Goal: Task Accomplishment & Management: Manage account settings

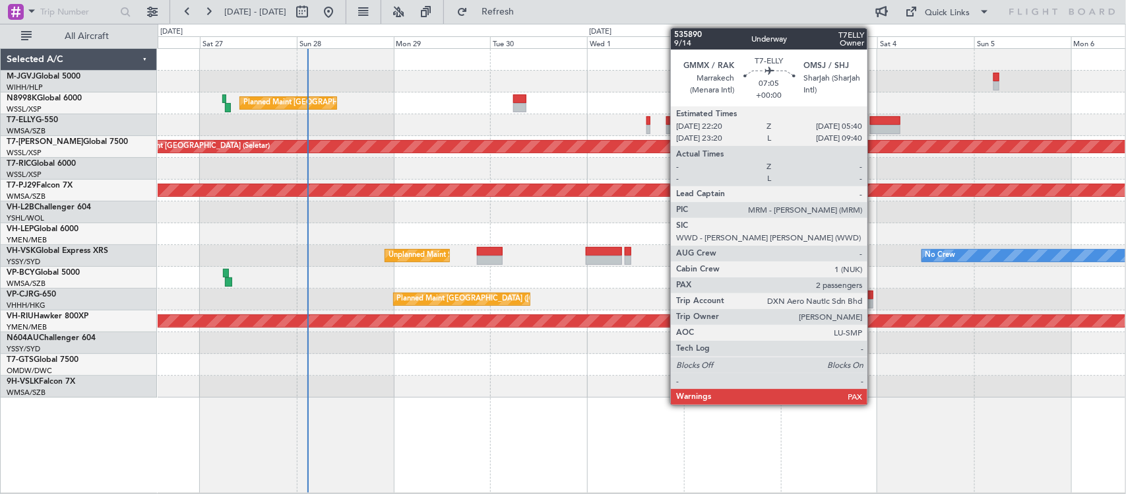
click at [874, 122] on div at bounding box center [885, 120] width 30 height 9
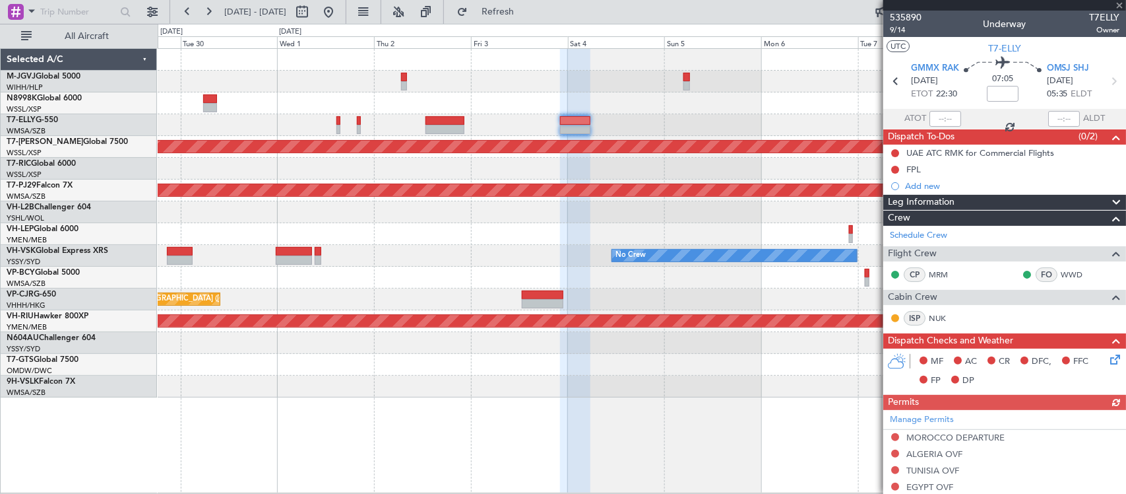
click at [444, 373] on div at bounding box center [642, 365] width 968 height 22
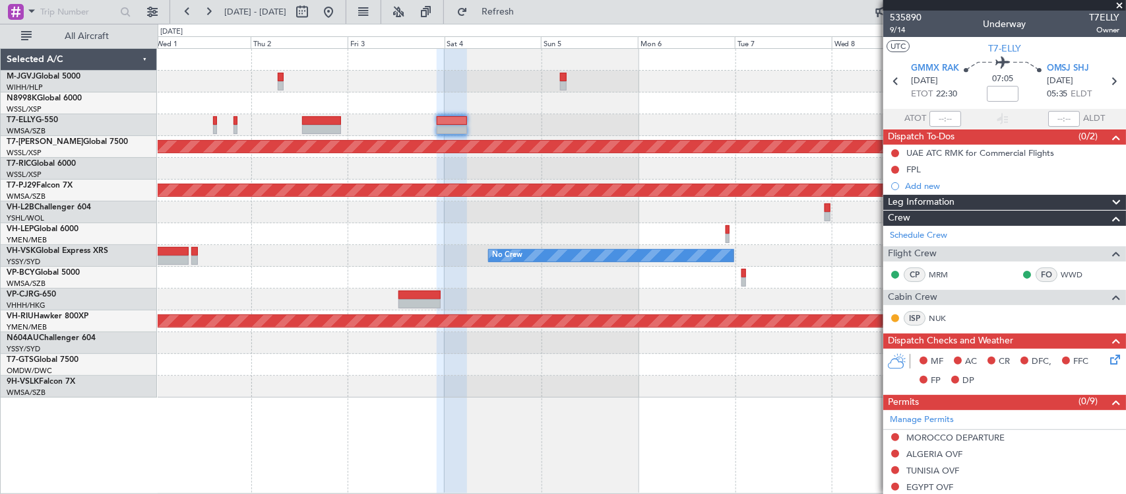
click at [503, 172] on div "Planned Maint [GEOGRAPHIC_DATA] (Seletar) Planned Maint [GEOGRAPHIC_DATA] (Sult…" at bounding box center [642, 223] width 968 height 348
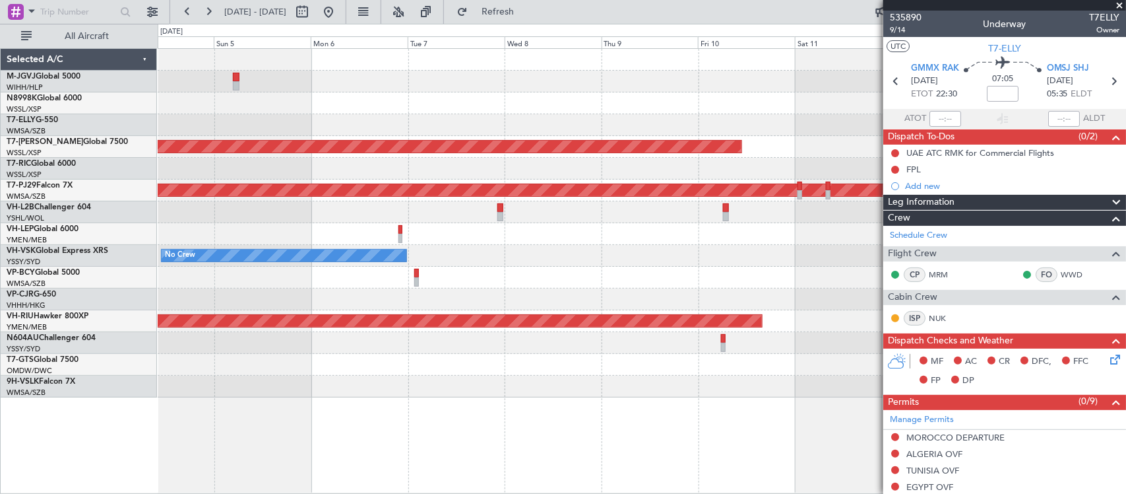
click at [317, 164] on div "Planned Maint [GEOGRAPHIC_DATA] (Seletar) Planned Maint [GEOGRAPHIC_DATA] (Sult…" at bounding box center [642, 223] width 968 height 348
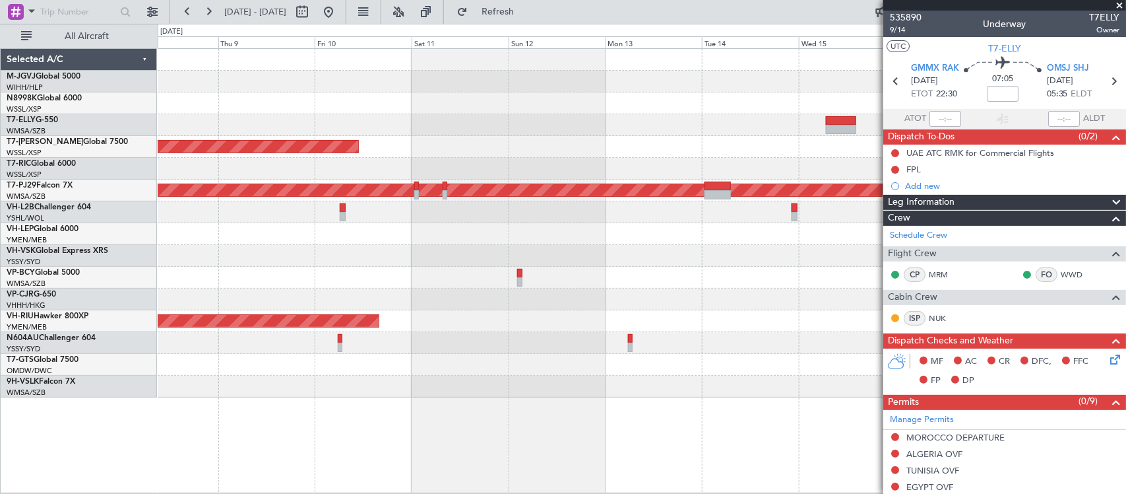
click at [278, 197] on div "Planned Maint [GEOGRAPHIC_DATA] (Seletar) Planned Maint [GEOGRAPHIC_DATA] (Sult…" at bounding box center [642, 223] width 968 height 348
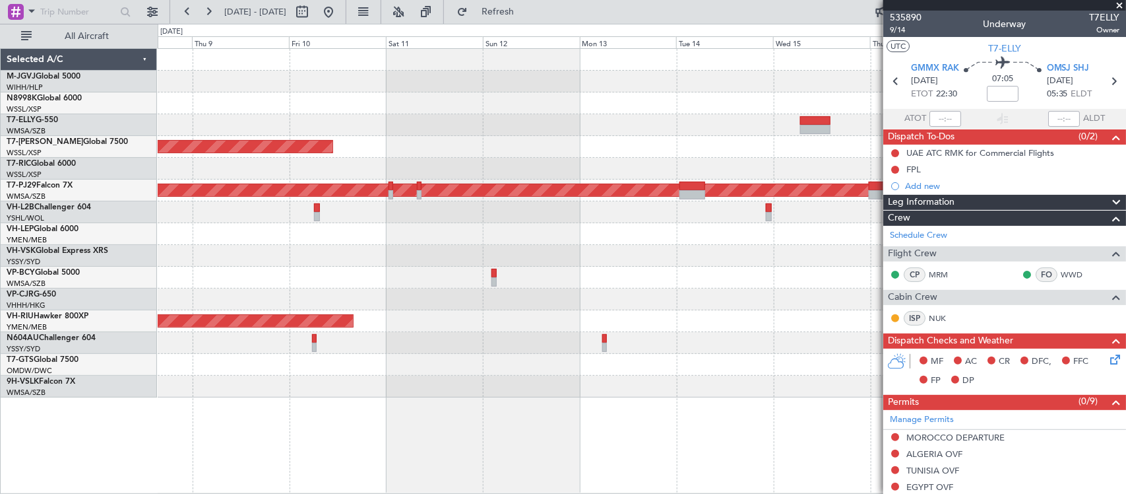
click at [747, 92] on div at bounding box center [642, 103] width 968 height 22
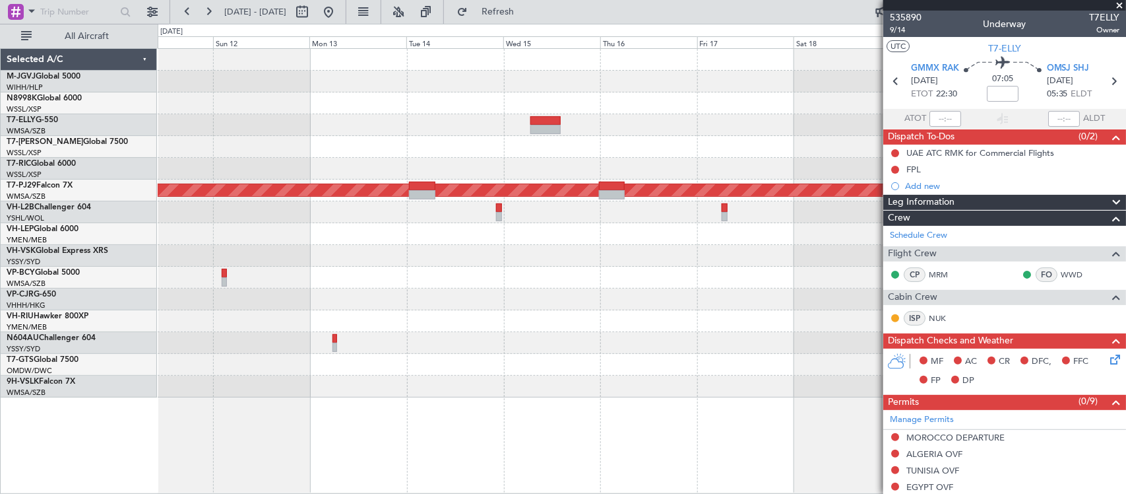
click at [521, 103] on div "Planned Maint [GEOGRAPHIC_DATA] (Seletar) Planned Maint [GEOGRAPHIC_DATA] (Sult…" at bounding box center [642, 223] width 968 height 348
click at [632, 269] on div "Planned Maint [GEOGRAPHIC_DATA] (Seletar) Planned Maint [GEOGRAPHIC_DATA] (Sult…" at bounding box center [642, 223] width 968 height 348
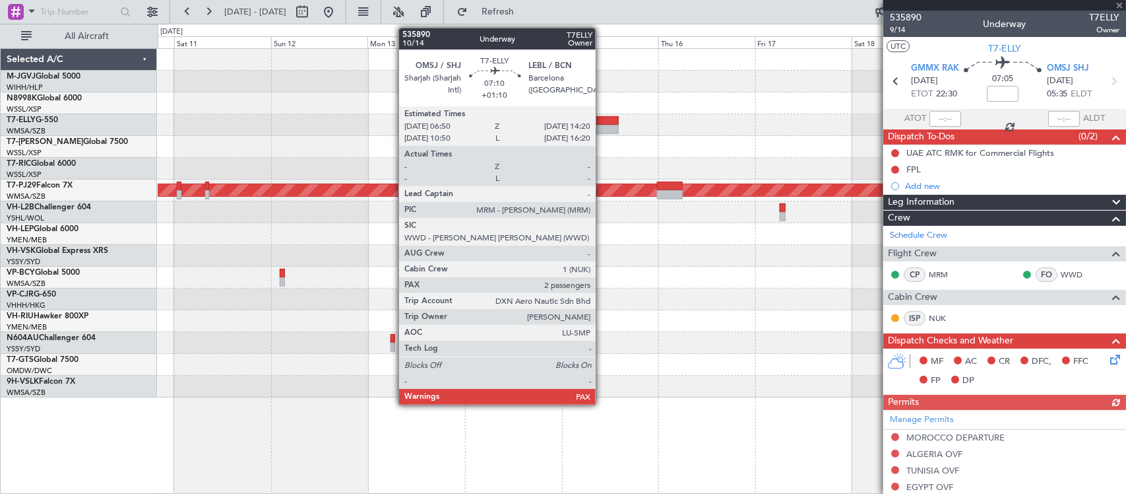
click at [602, 121] on div at bounding box center [604, 120] width 30 height 9
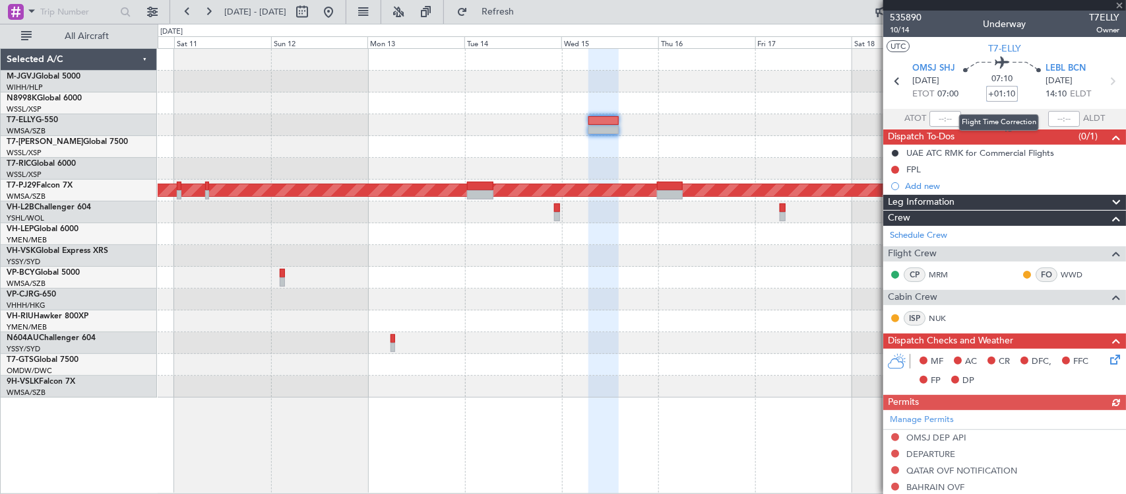
click at [1006, 94] on input "+01:10" at bounding box center [1003, 94] width 32 height 16
click at [1012, 96] on input "+01:10" at bounding box center [1003, 94] width 32 height 16
click at [1004, 90] on input "+01:10" at bounding box center [1003, 94] width 32 height 16
click at [1005, 90] on input "+01:10" at bounding box center [1003, 94] width 32 height 16
click at [1007, 90] on input "+01:10" at bounding box center [1003, 94] width 32 height 16
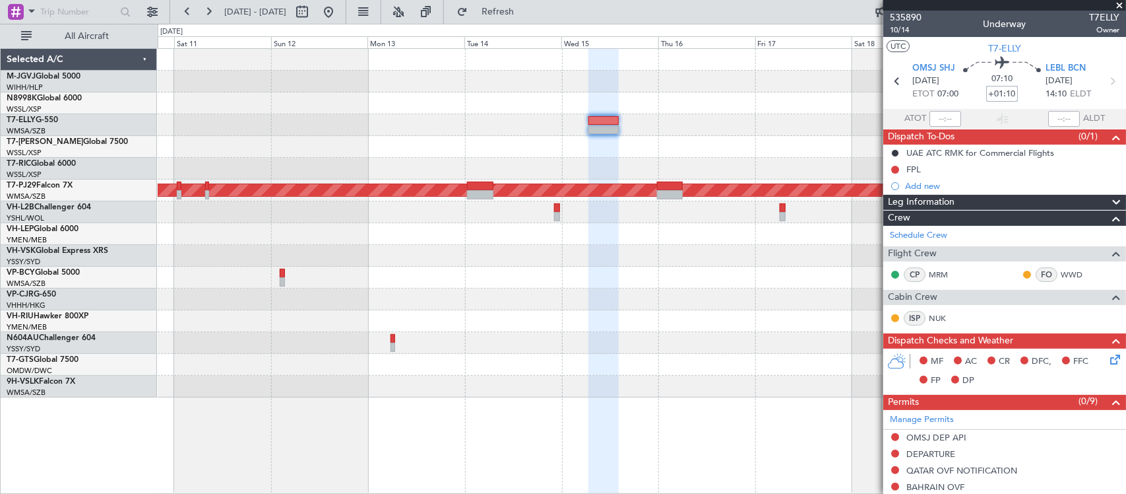
click at [1007, 90] on input "+01:10" at bounding box center [1003, 94] width 32 height 16
click at [1018, 99] on div "07:10 +01:20" at bounding box center [1002, 81] width 87 height 49
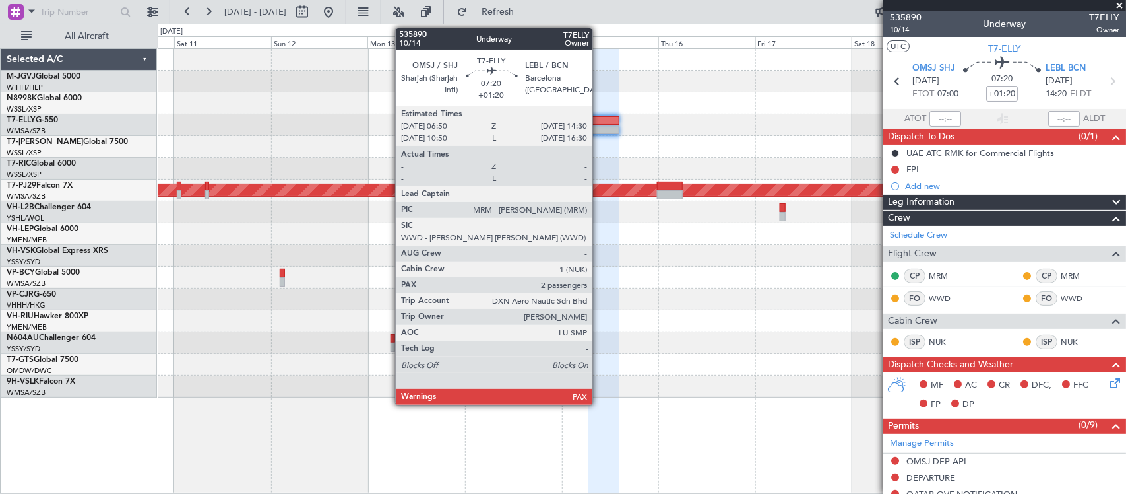
click at [599, 132] on div at bounding box center [604, 129] width 31 height 9
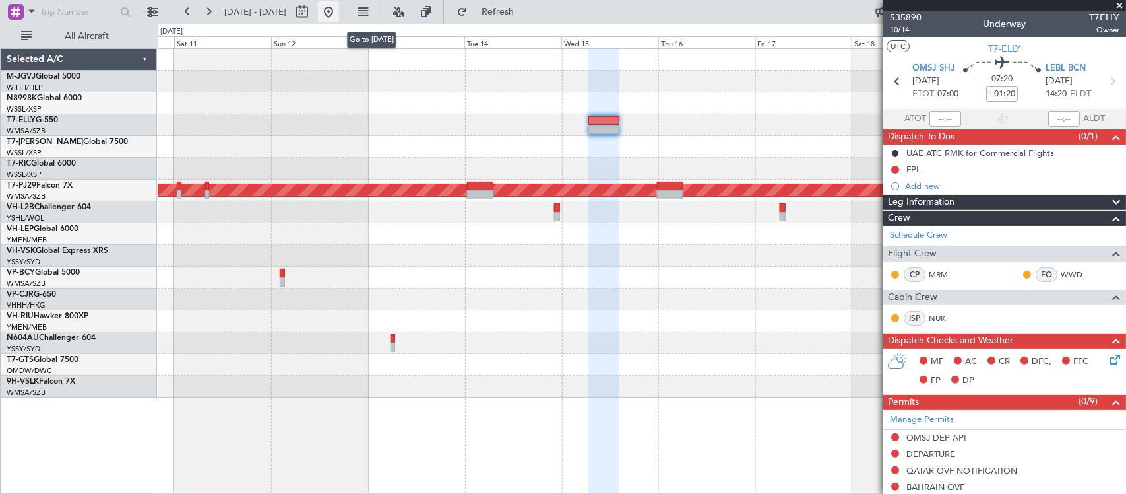
click at [339, 9] on button at bounding box center [328, 11] width 21 height 21
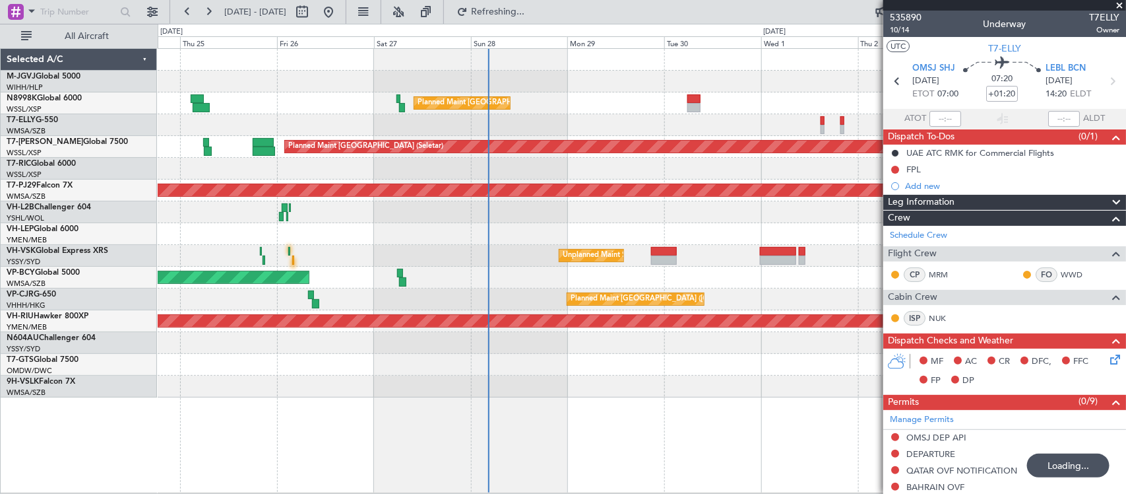
click at [551, 244] on div "Planned Maint Hong Kong (Hong Kong Intl) Planned Maint Singapore (Seletar) Plan…" at bounding box center [642, 223] width 968 height 348
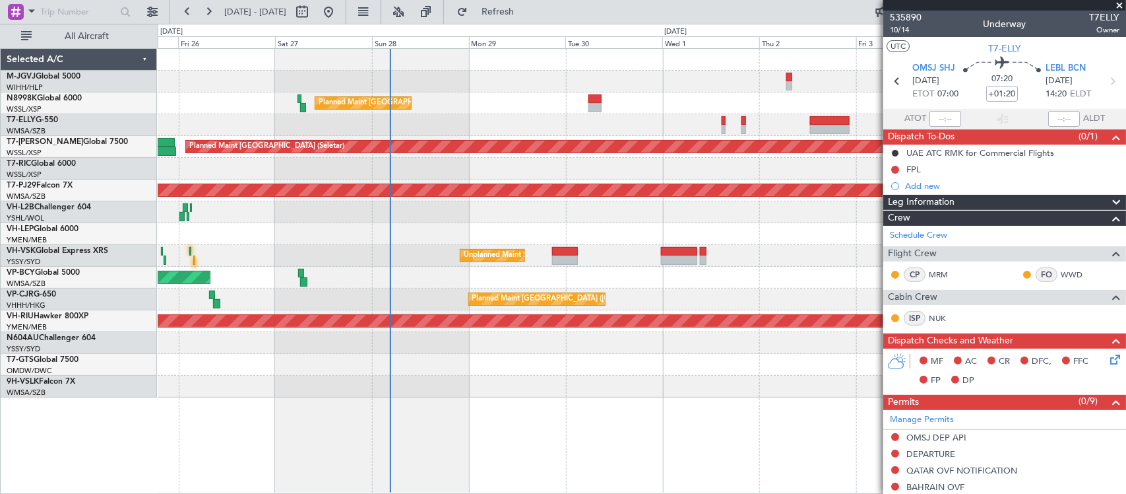
click at [625, 172] on div at bounding box center [642, 169] width 968 height 22
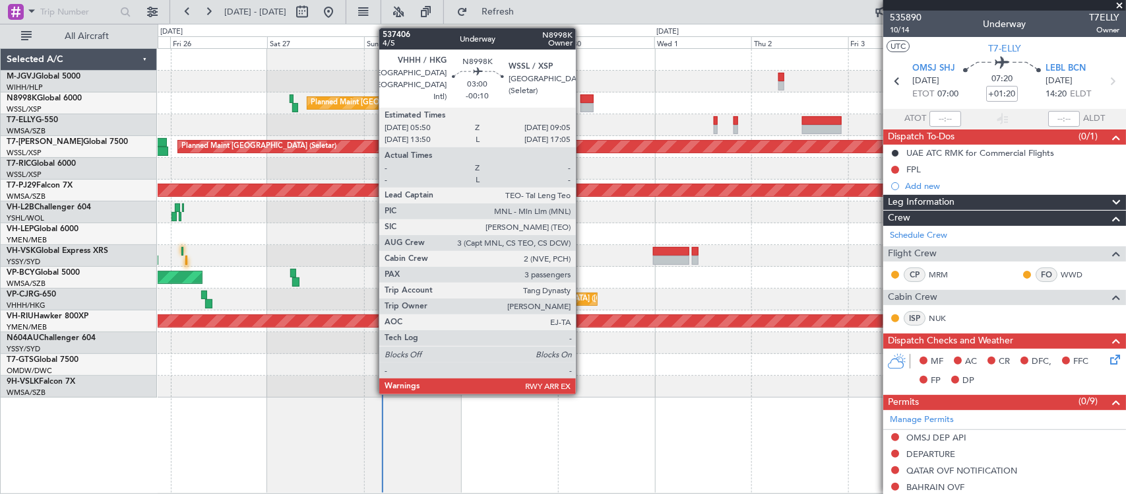
click at [583, 101] on div at bounding box center [587, 98] width 13 height 9
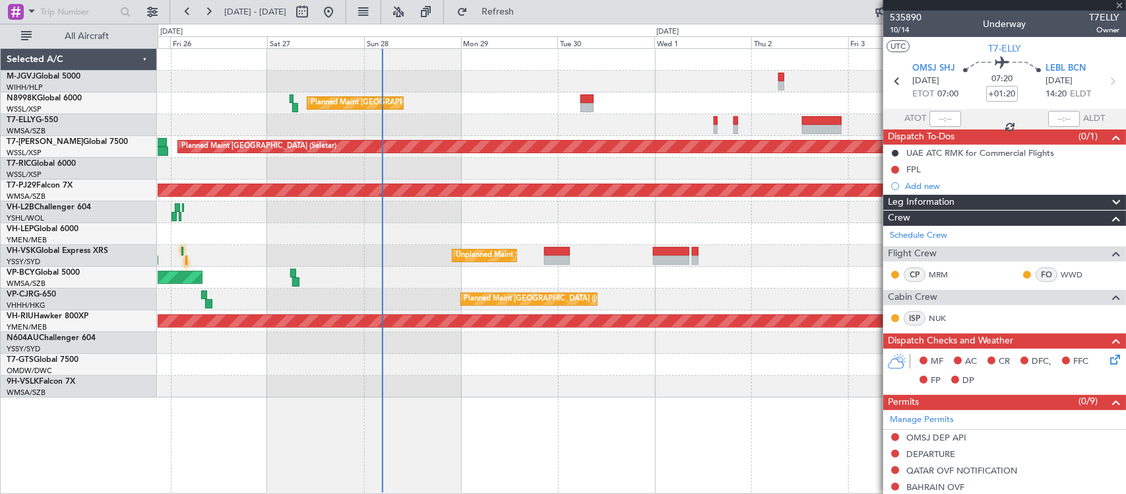
type input "-00:10"
type input "3"
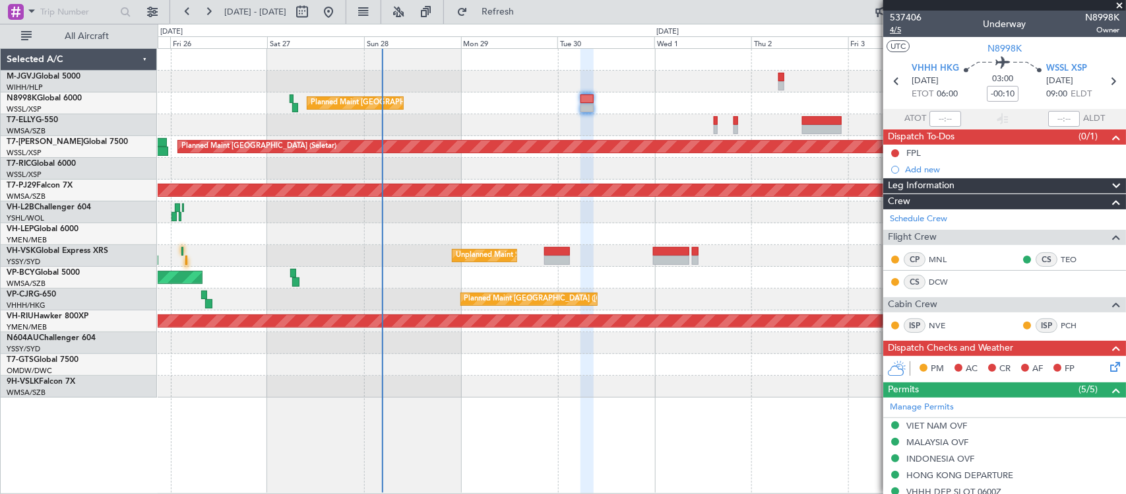
click at [899, 30] on span "4/5" at bounding box center [906, 29] width 32 height 11
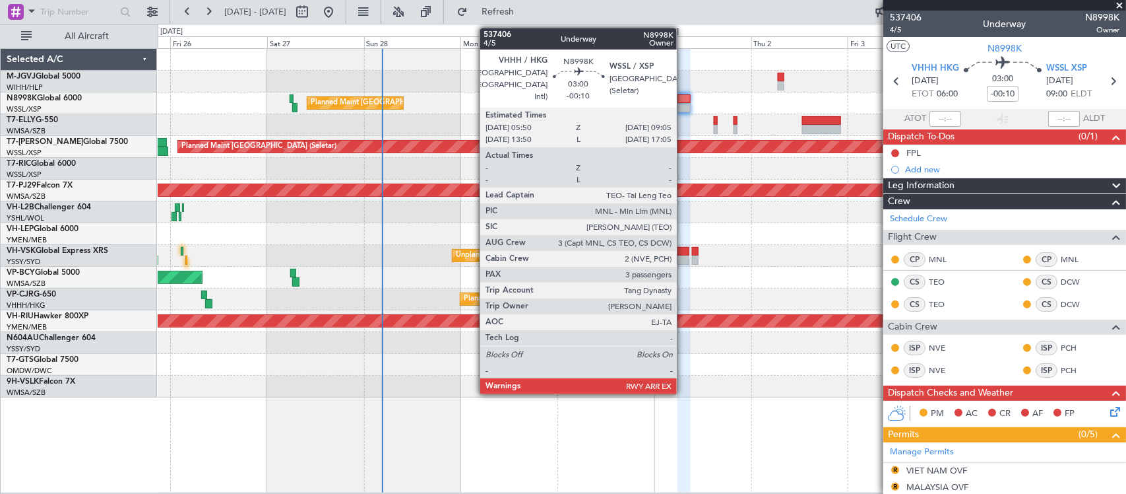
click at [684, 106] on div at bounding box center [684, 107] width 13 height 9
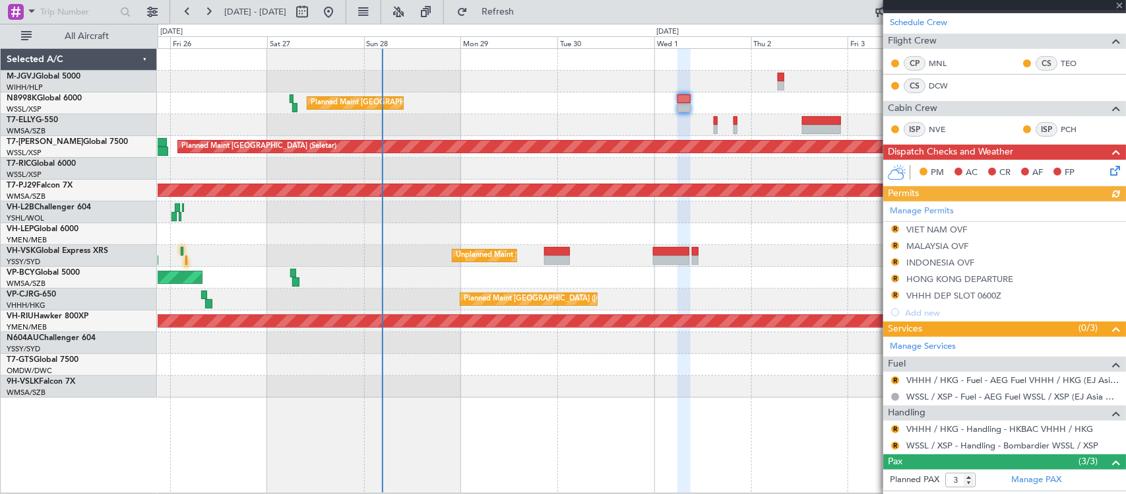
scroll to position [284, 0]
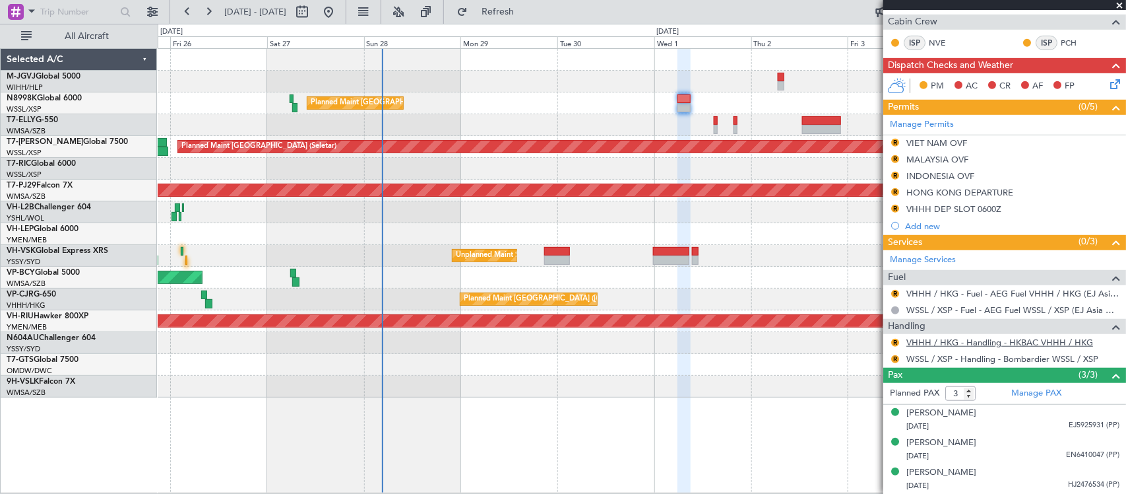
click at [925, 341] on link "VHHH / HKG - Handling - HKBAC VHHH / HKG" at bounding box center [1000, 342] width 187 height 11
click at [929, 124] on link "Manage Permits" at bounding box center [922, 124] width 64 height 13
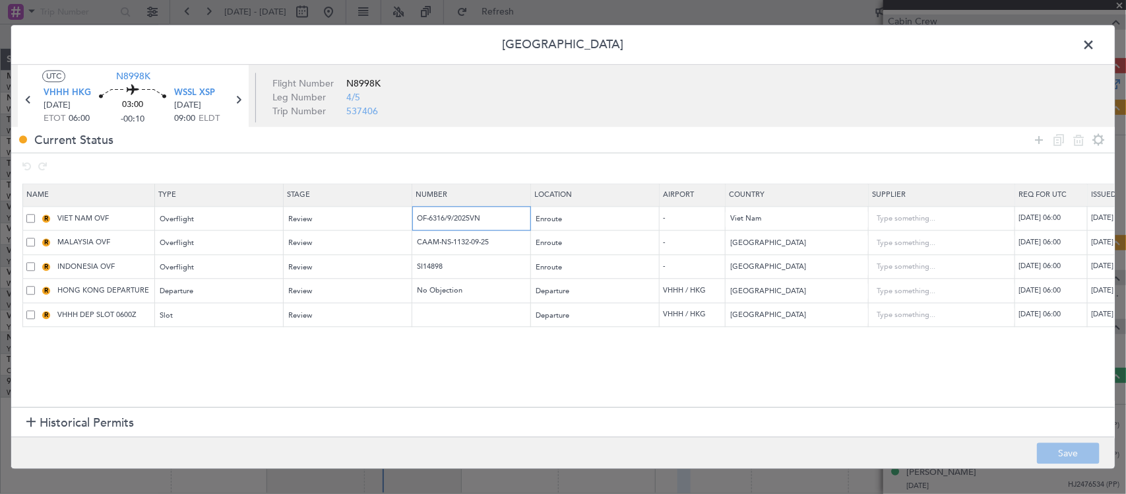
click at [505, 218] on input "OF-6316/9/2025VN" at bounding box center [473, 217] width 115 height 11
click at [507, 218] on input "OF-6316/9/2025VN" at bounding box center [473, 217] width 115 height 11
click at [511, 220] on input "OF-6316/9/2025VN" at bounding box center [473, 217] width 115 height 11
click at [494, 221] on input "OF-6316/9/2025VN" at bounding box center [473, 217] width 115 height 11
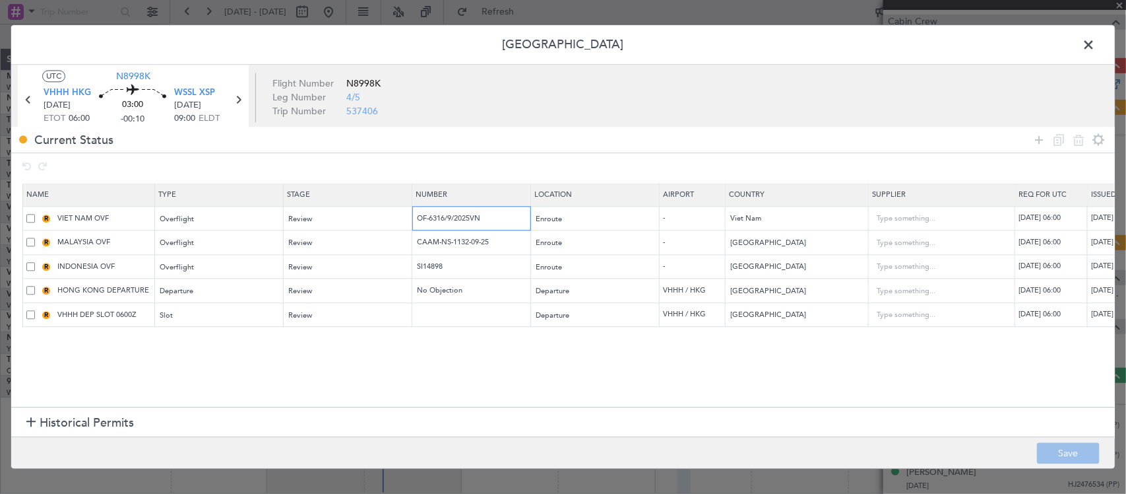
click at [494, 221] on input "OF-6316/9/2025VN" at bounding box center [473, 217] width 115 height 11
click at [480, 241] on input "CAAM-NS-1132-09-25" at bounding box center [473, 242] width 115 height 11
click at [368, 289] on div "Review" at bounding box center [344, 292] width 110 height 20
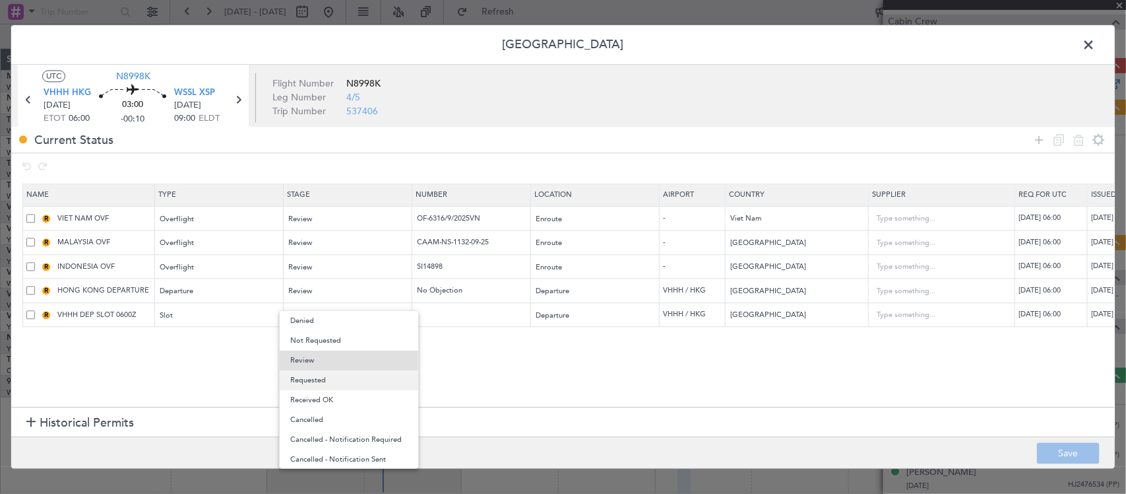
click at [355, 379] on span "Requested" at bounding box center [348, 380] width 117 height 20
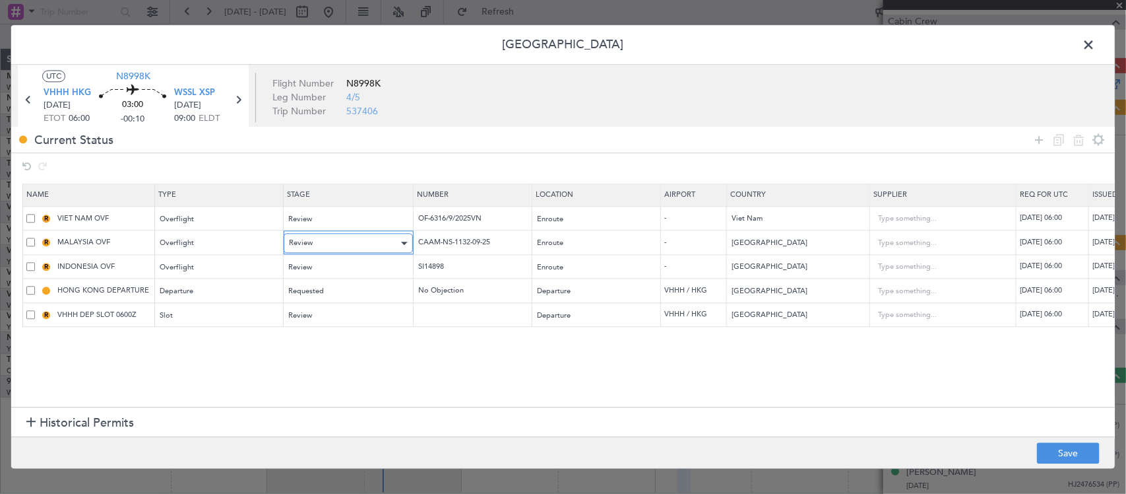
click at [365, 236] on div "Review" at bounding box center [344, 244] width 110 height 20
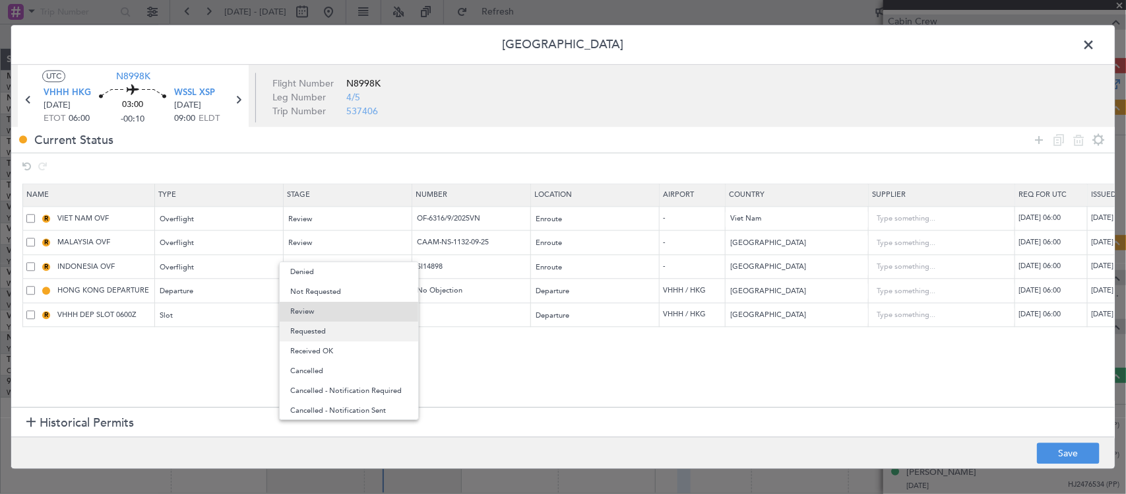
click at [354, 329] on span "Requested" at bounding box center [348, 331] width 117 height 20
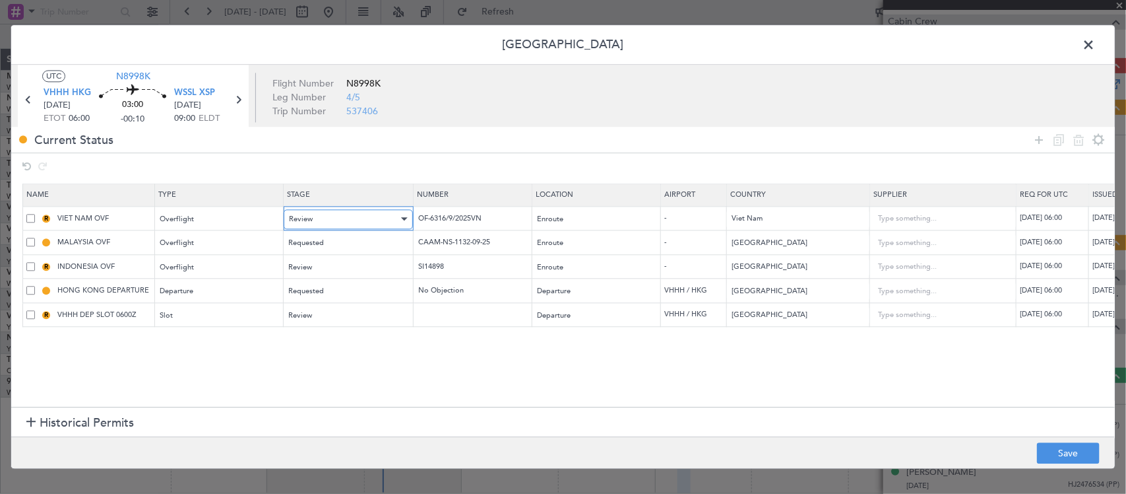
click at [375, 215] on div "Review" at bounding box center [344, 219] width 110 height 20
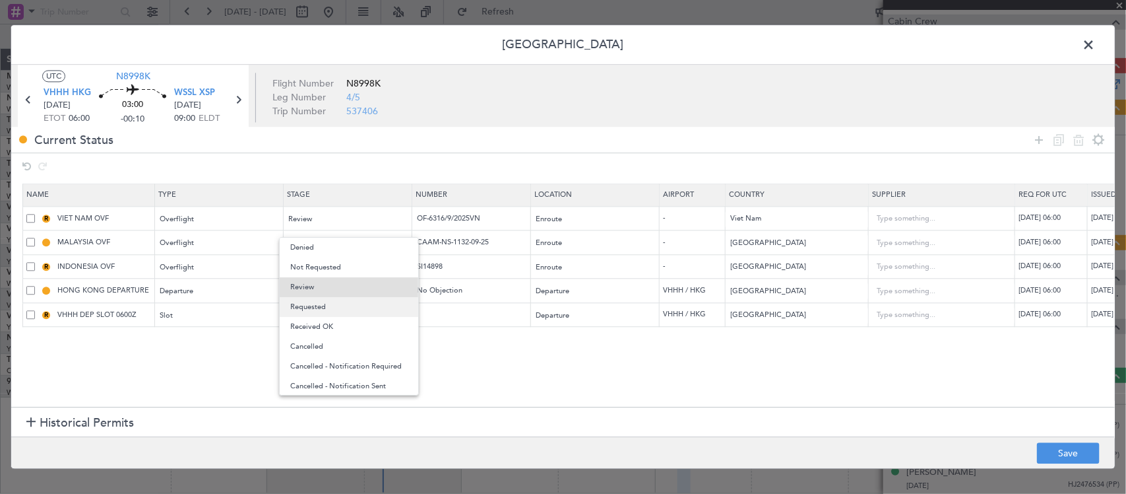
click at [358, 305] on span "Requested" at bounding box center [348, 307] width 117 height 20
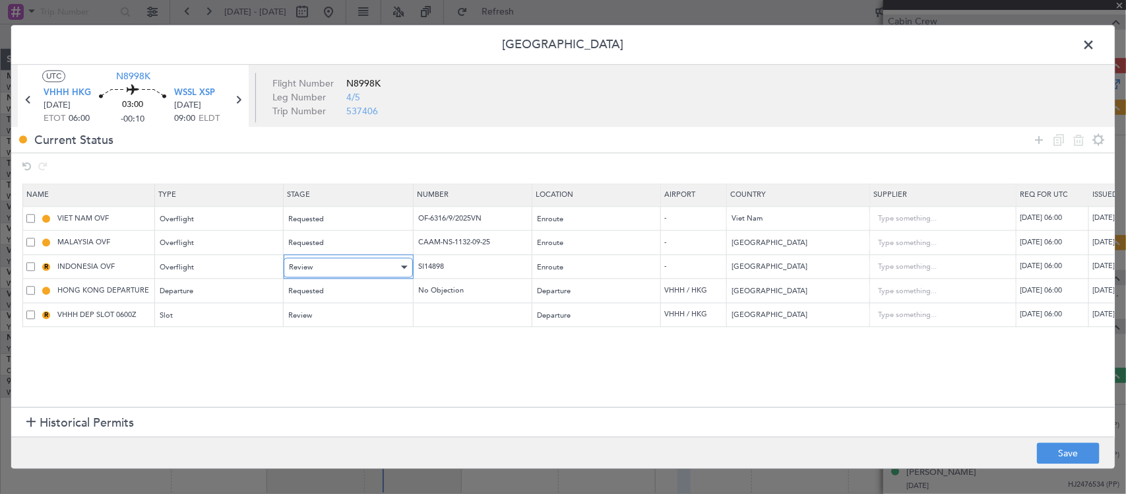
click at [315, 261] on div "Review" at bounding box center [344, 267] width 110 height 20
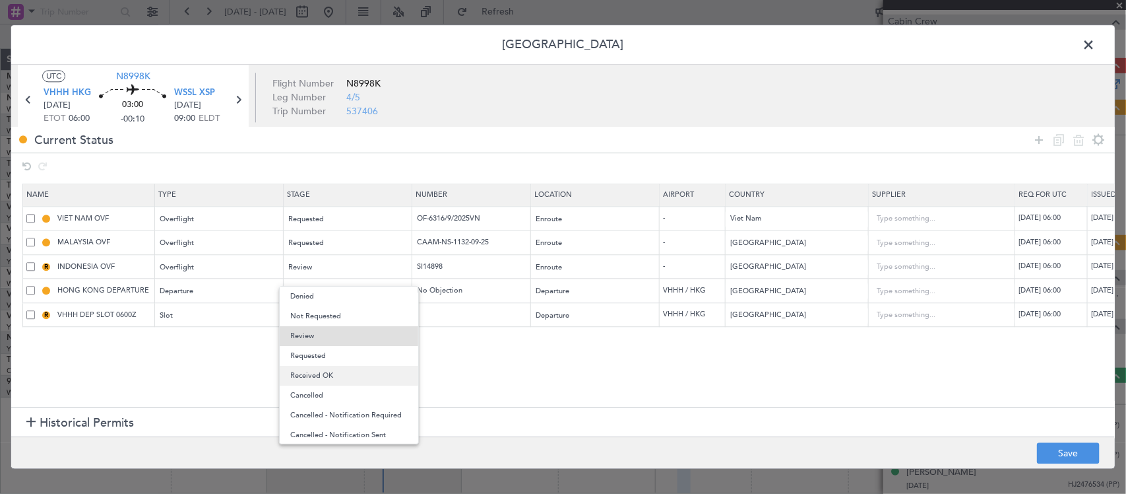
click at [383, 377] on span "Received OK" at bounding box center [348, 376] width 117 height 20
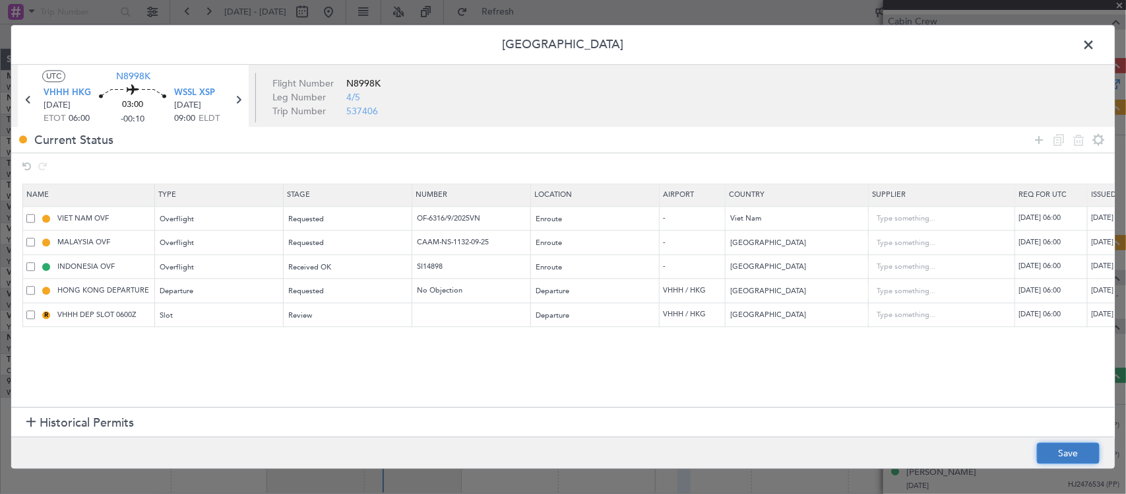
click at [1074, 456] on button "Save" at bounding box center [1068, 453] width 63 height 21
click at [1060, 317] on div "30/09/2025 06:00" at bounding box center [1053, 314] width 69 height 11
select select "9"
select select "2025"
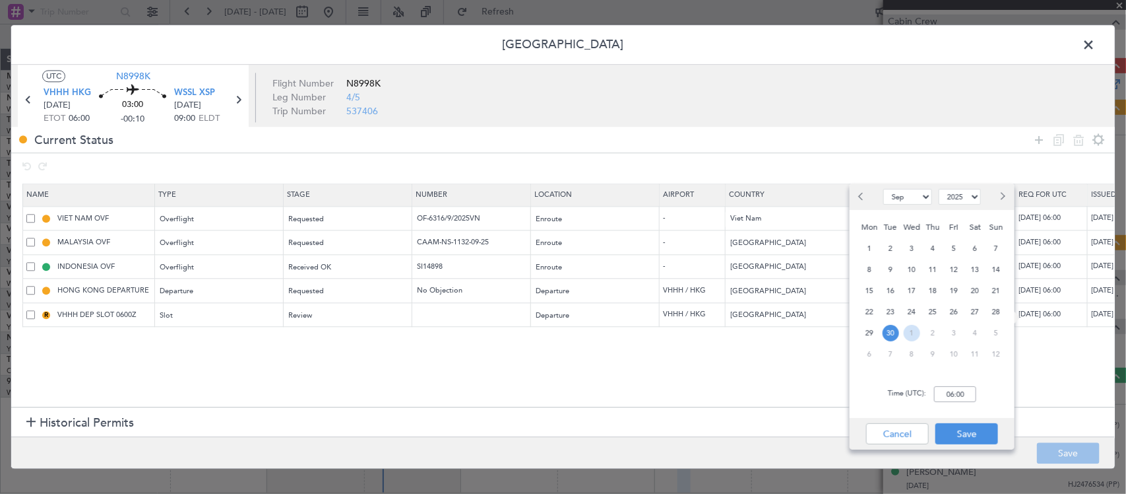
click at [917, 333] on span "1" at bounding box center [912, 333] width 16 height 16
select select "10"
click at [952, 393] on input "00:00" at bounding box center [955, 394] width 42 height 16
type input "06:00"
click at [974, 432] on button "Save" at bounding box center [967, 433] width 63 height 21
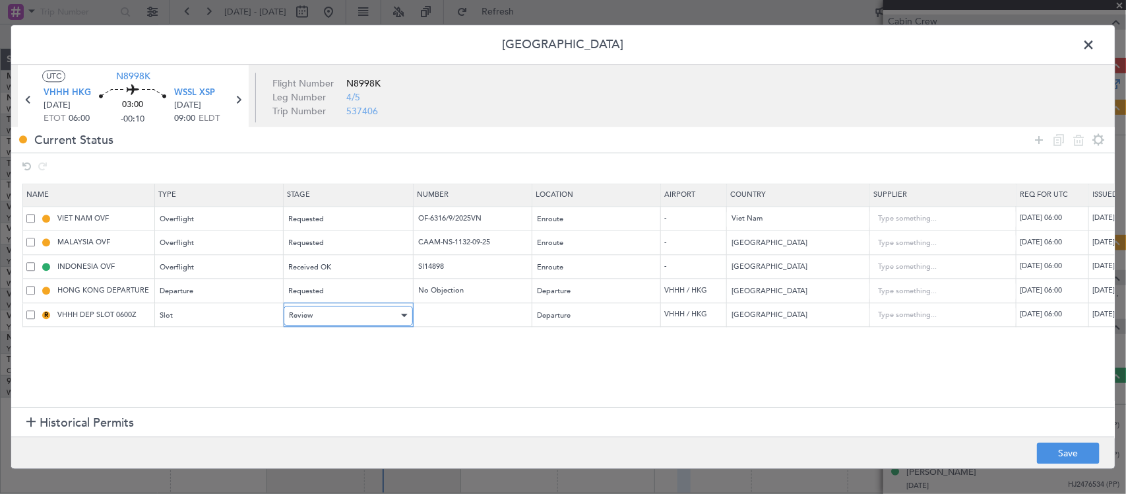
click at [348, 317] on div "Review" at bounding box center [344, 316] width 110 height 20
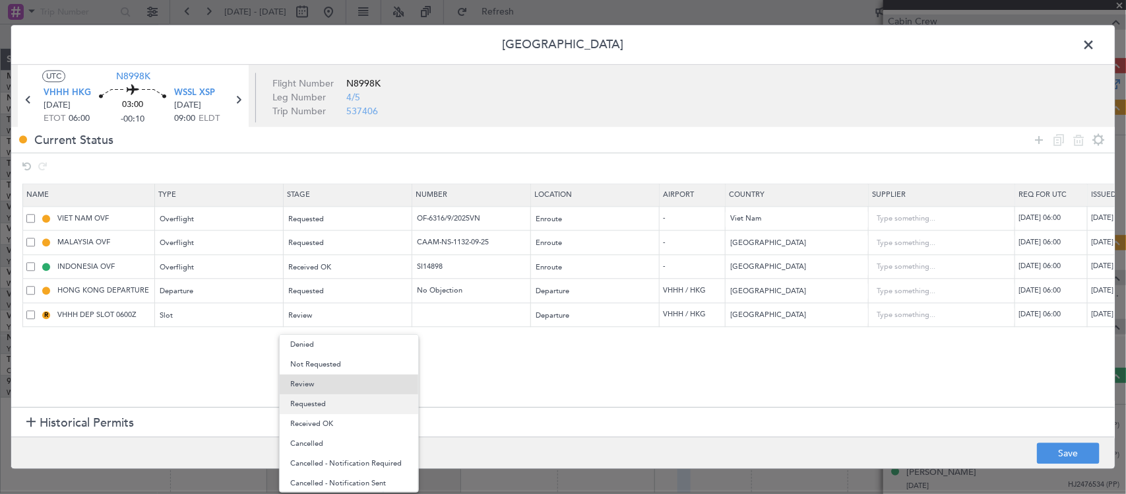
click at [345, 406] on span "Requested" at bounding box center [348, 404] width 117 height 20
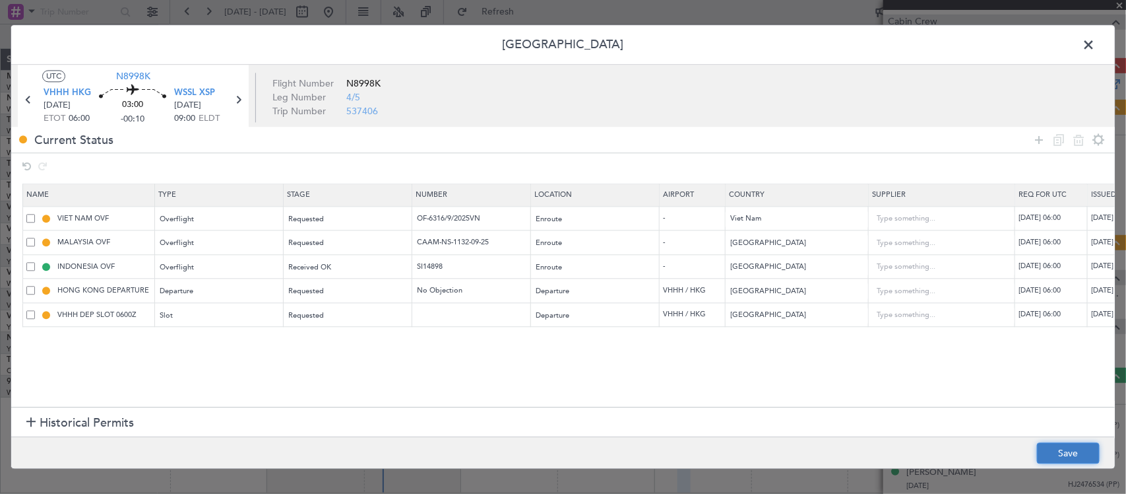
click at [1060, 453] on button "Save" at bounding box center [1068, 453] width 63 height 21
click at [358, 292] on div "Requested" at bounding box center [344, 292] width 110 height 20
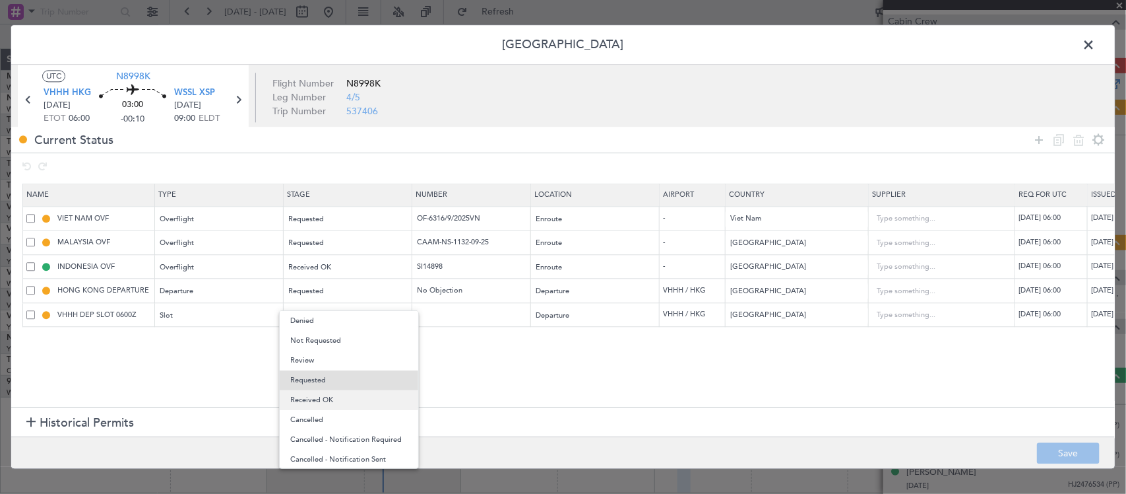
click at [363, 401] on span "Received OK" at bounding box center [348, 400] width 117 height 20
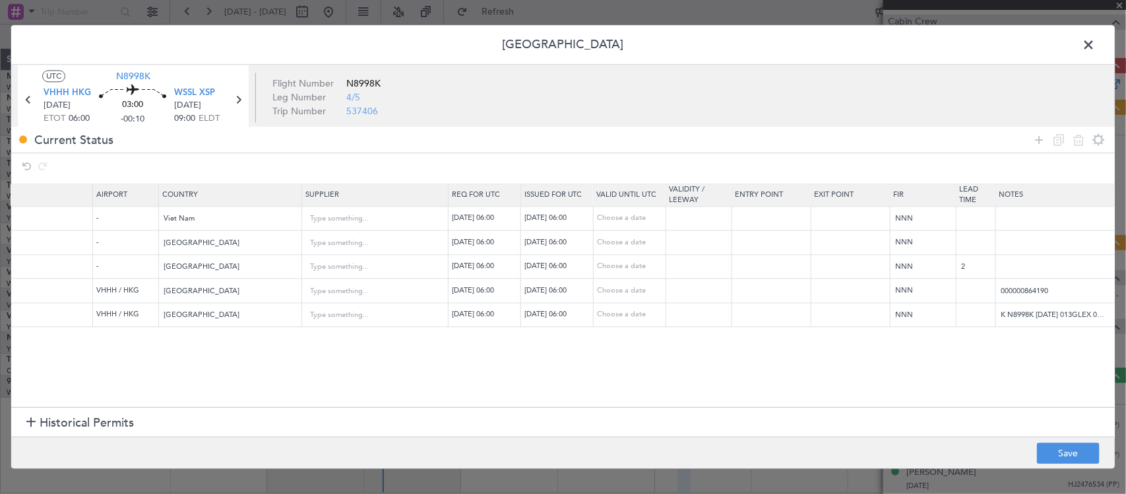
scroll to position [0, 0]
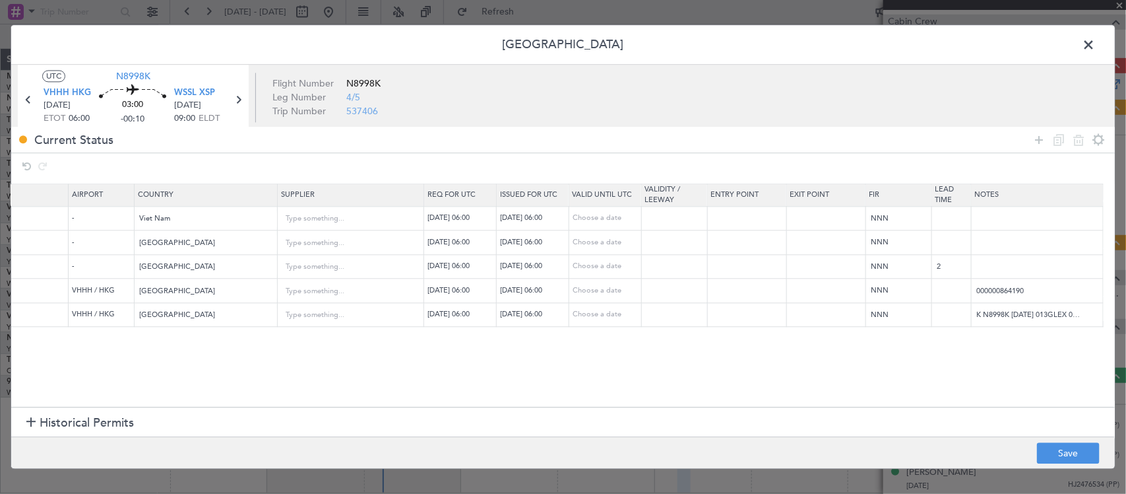
click at [905, 411] on section "Historical Permits" at bounding box center [563, 423] width 1104 height 32
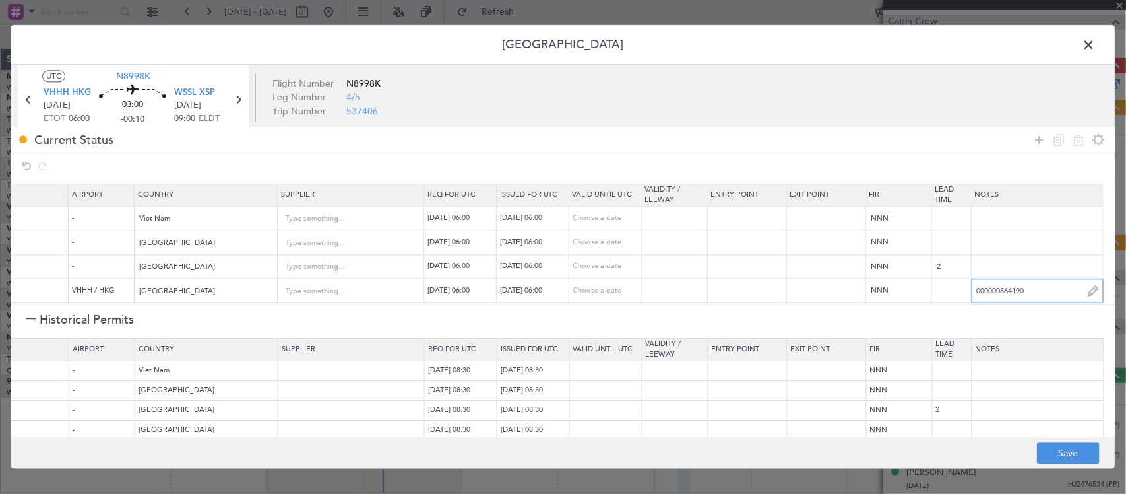
click at [1001, 288] on input "000000864190" at bounding box center [1037, 290] width 131 height 20
paste input "685"
type input "000000864685"
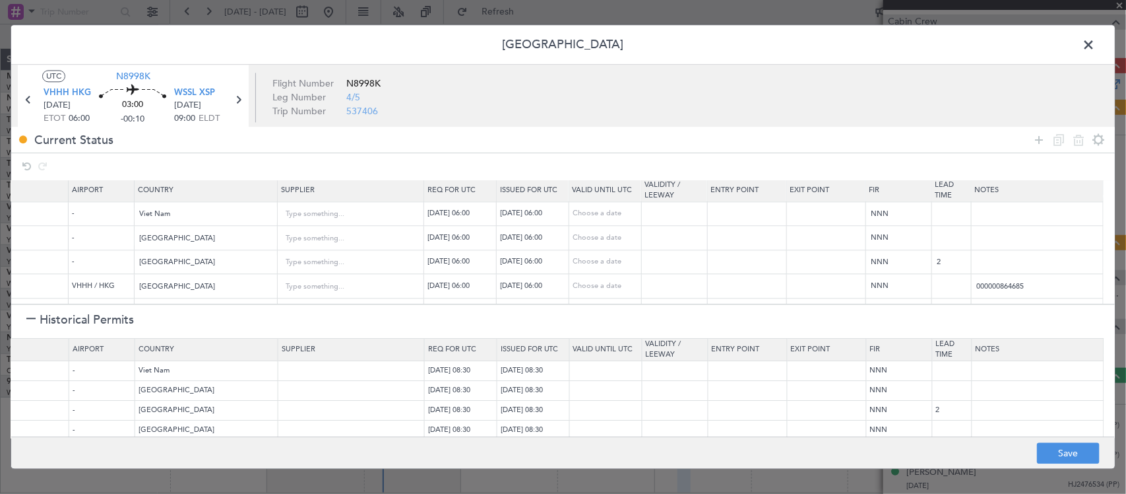
click at [68, 321] on span "Historical Permits" at bounding box center [87, 320] width 94 height 18
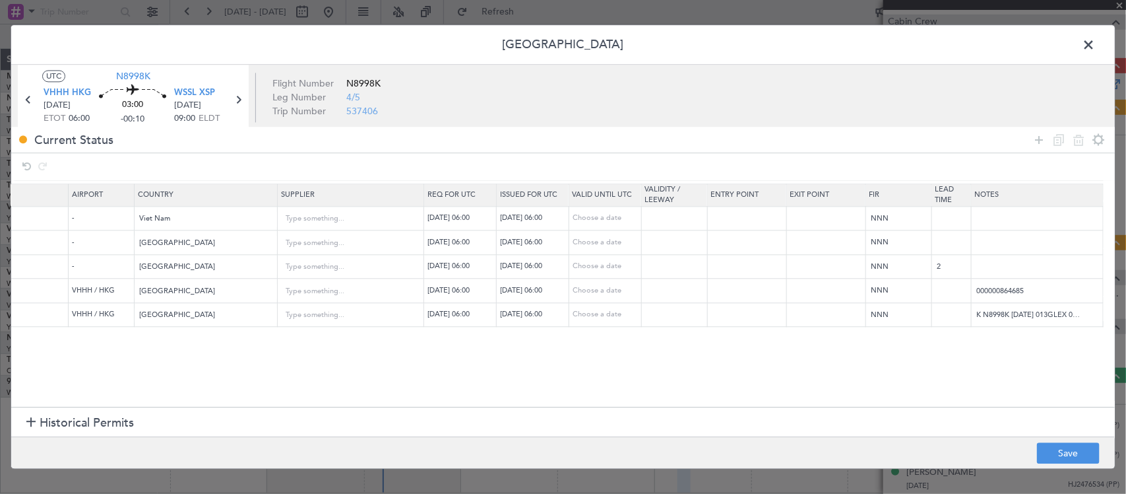
scroll to position [0, 593]
click at [1060, 450] on button "Save" at bounding box center [1068, 453] width 63 height 21
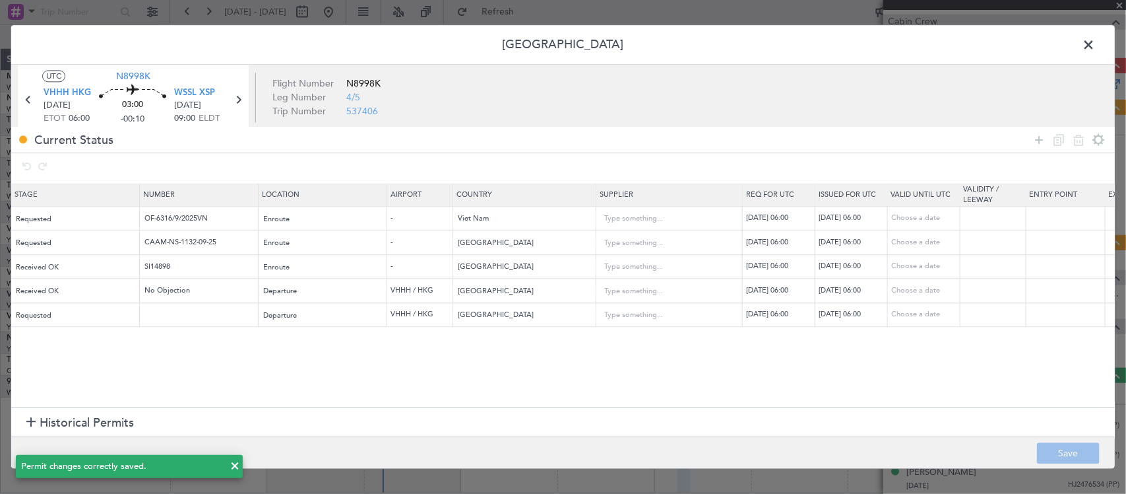
scroll to position [0, 0]
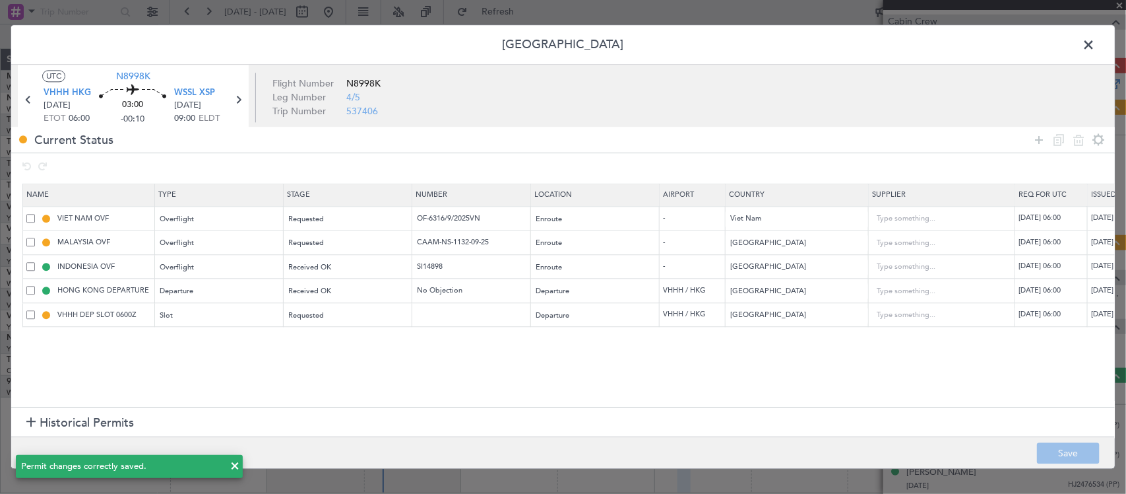
click at [1095, 38] on span at bounding box center [1095, 48] width 0 height 26
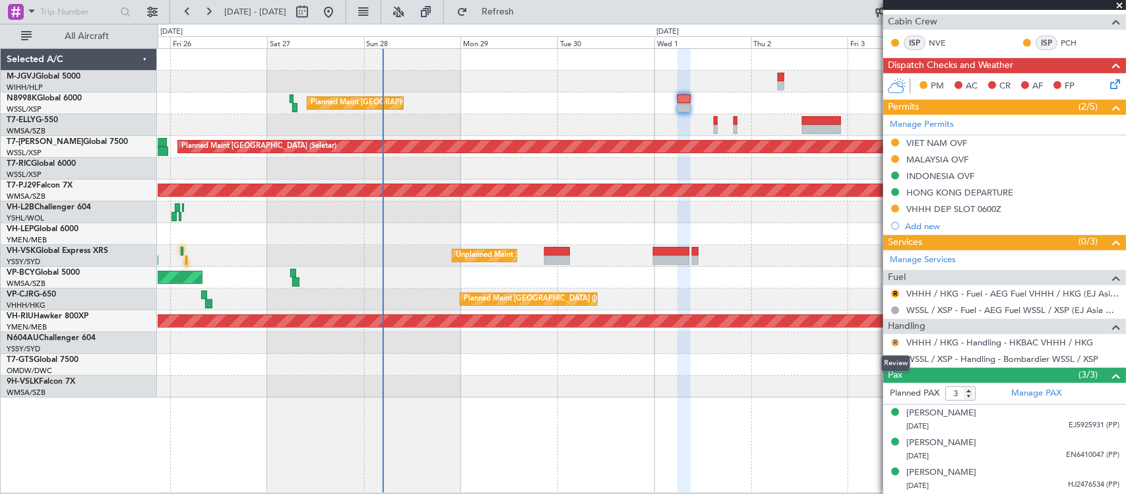
click at [895, 344] on button "R" at bounding box center [896, 343] width 8 height 8
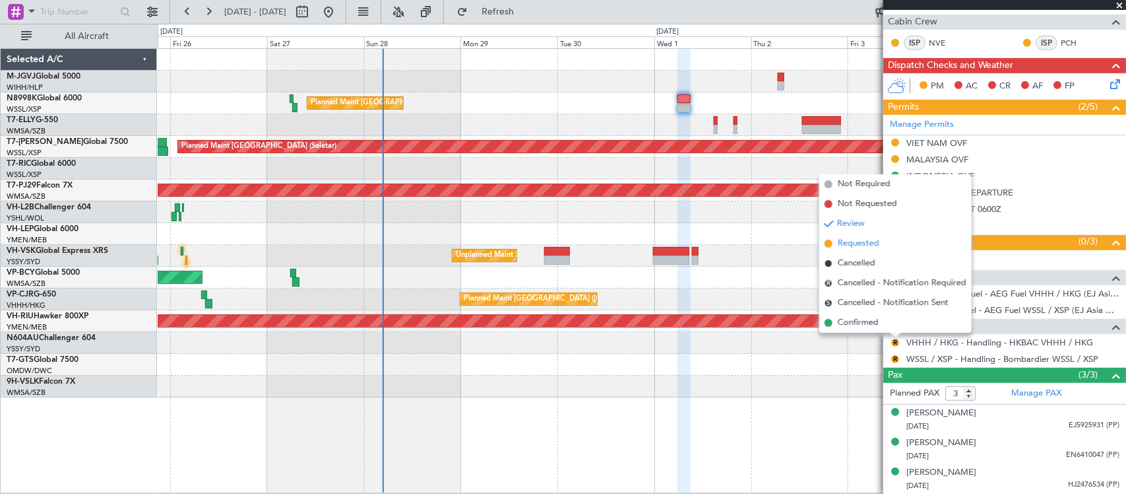
click at [863, 245] on span "Requested" at bounding box center [859, 243] width 42 height 13
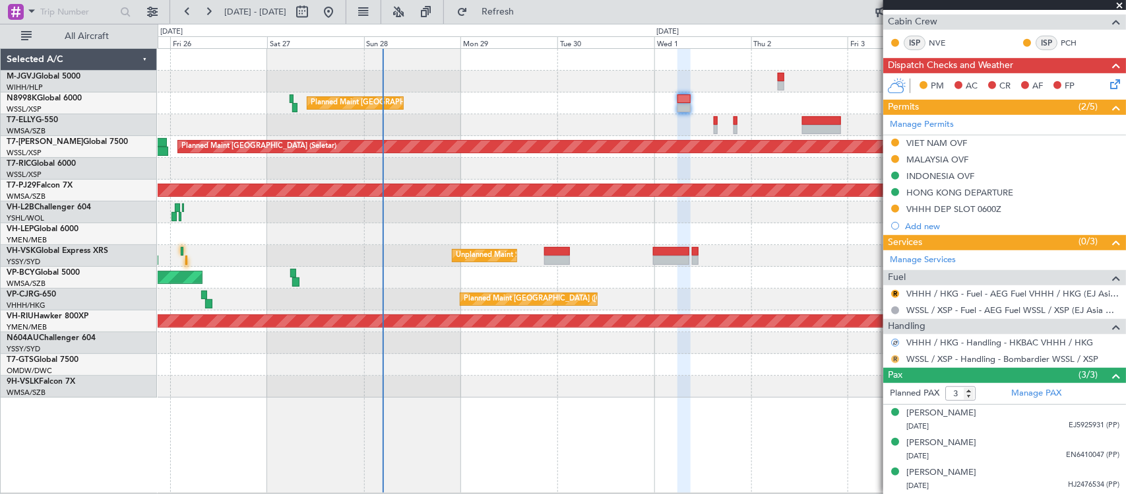
click at [894, 357] on button "R" at bounding box center [896, 359] width 8 height 8
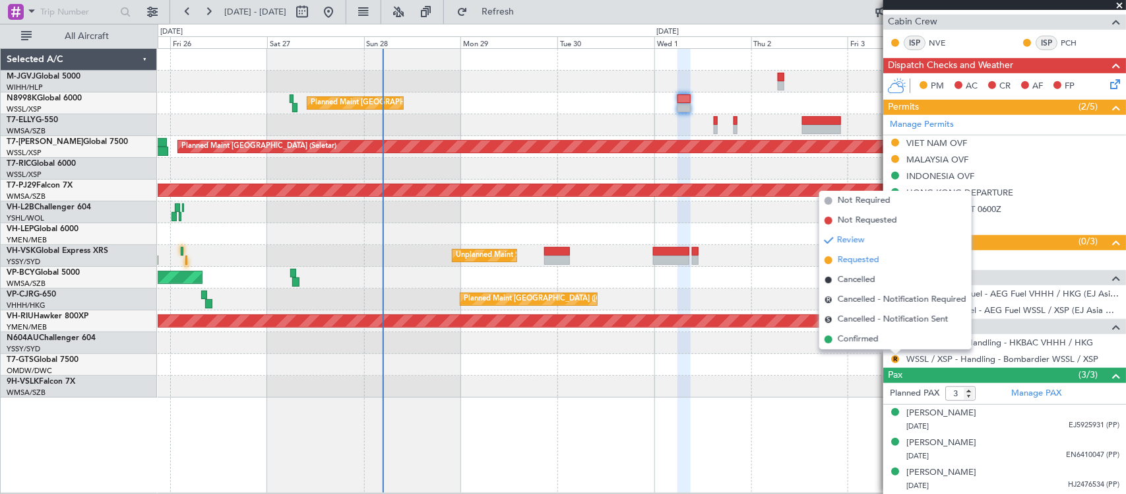
click at [884, 262] on li "Requested" at bounding box center [896, 260] width 152 height 20
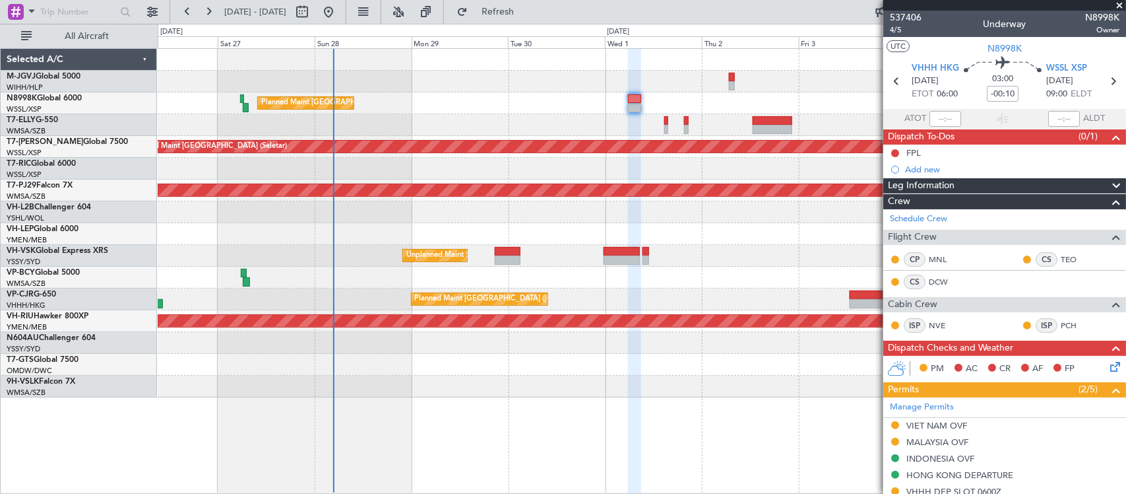
click at [680, 232] on div at bounding box center [642, 234] width 968 height 22
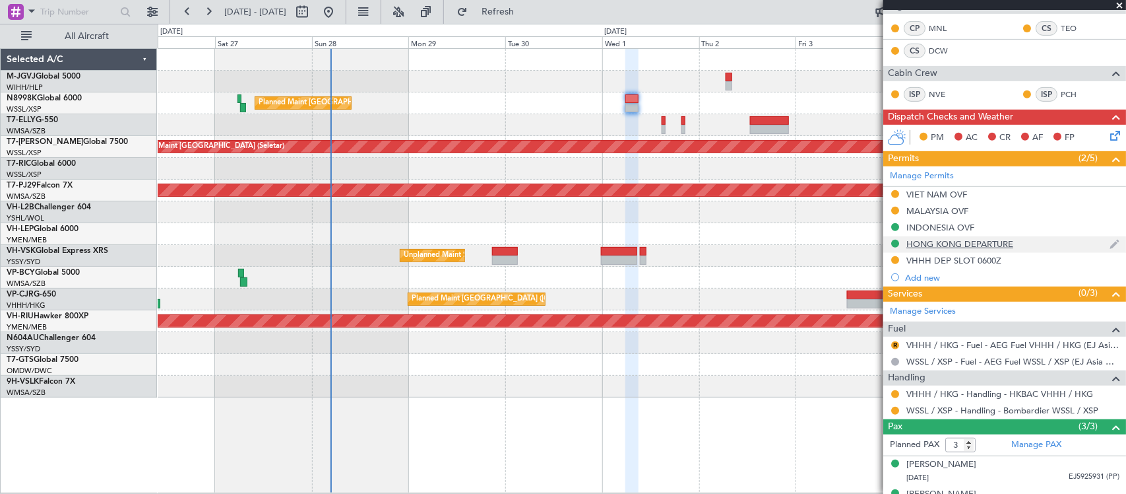
scroll to position [284, 0]
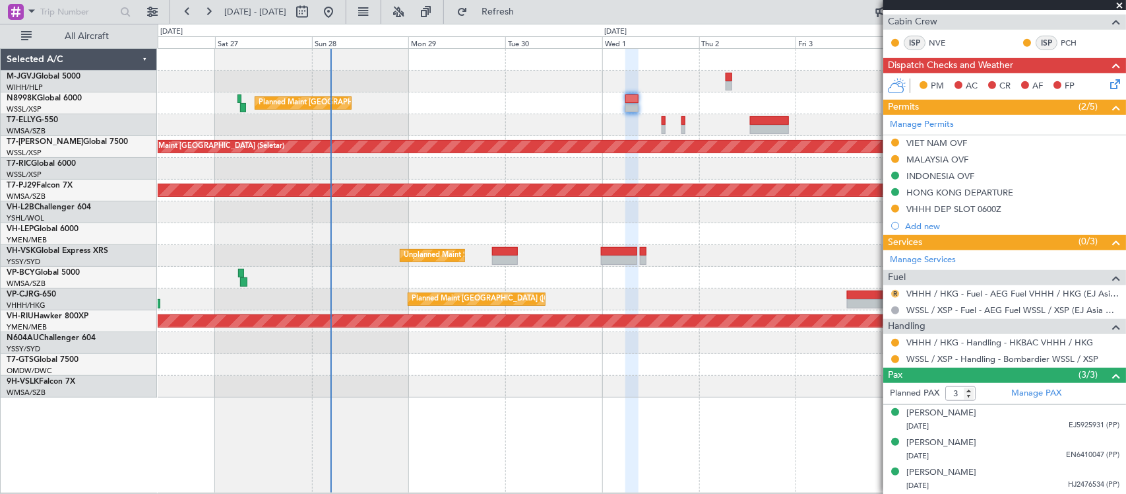
click at [897, 292] on button "R" at bounding box center [896, 294] width 8 height 8
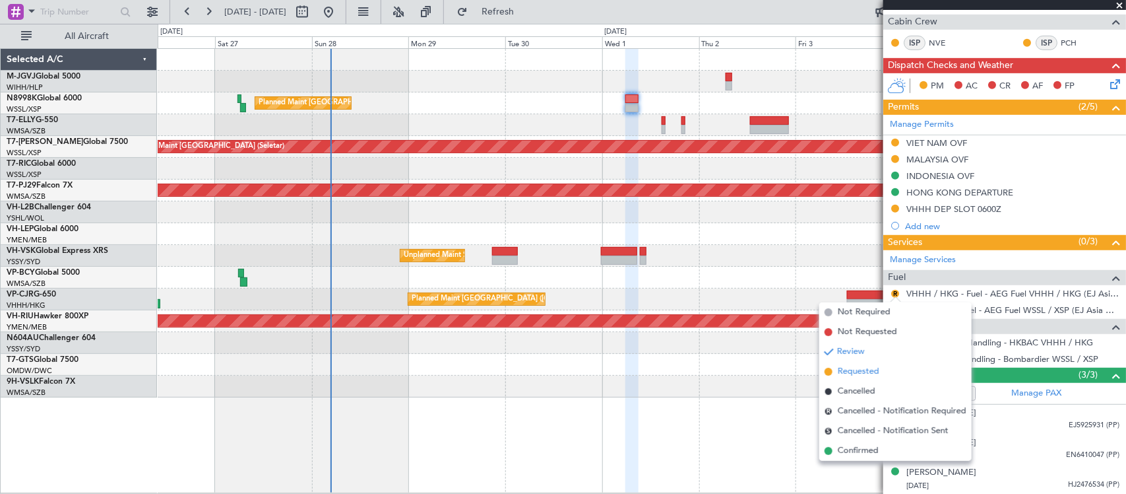
click at [872, 366] on span "Requested" at bounding box center [859, 371] width 42 height 13
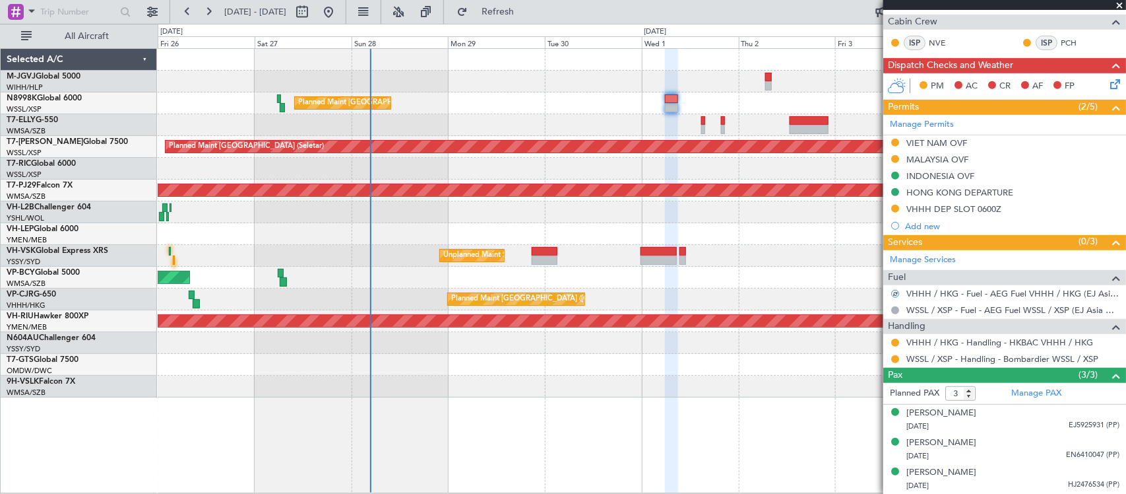
click at [760, 228] on div at bounding box center [642, 234] width 968 height 22
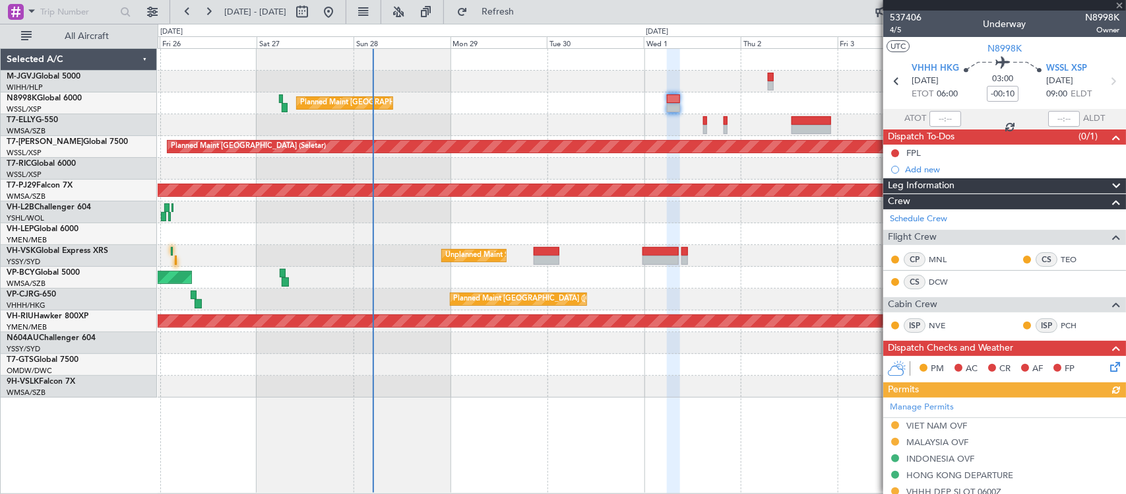
scroll to position [284, 0]
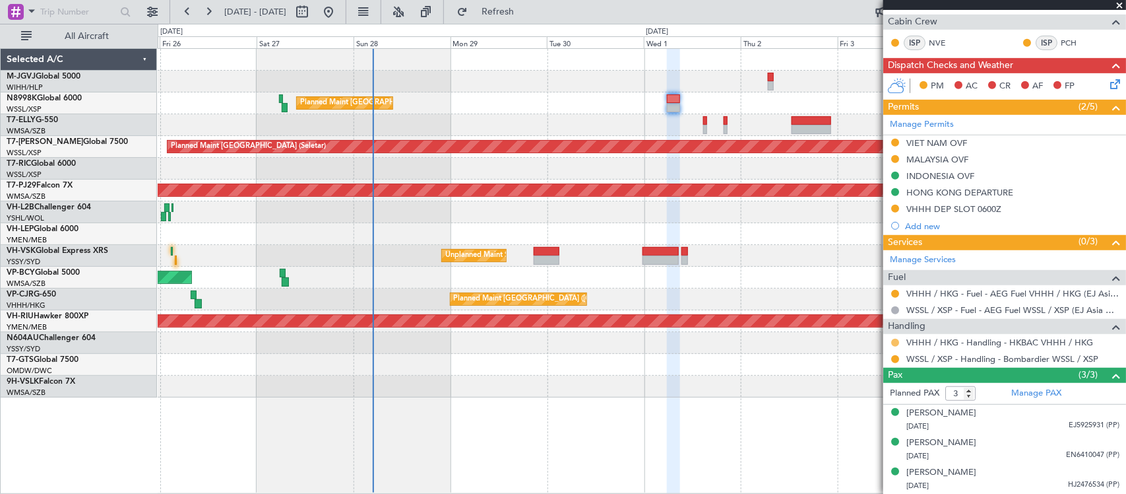
click at [894, 344] on button at bounding box center [896, 343] width 8 height 8
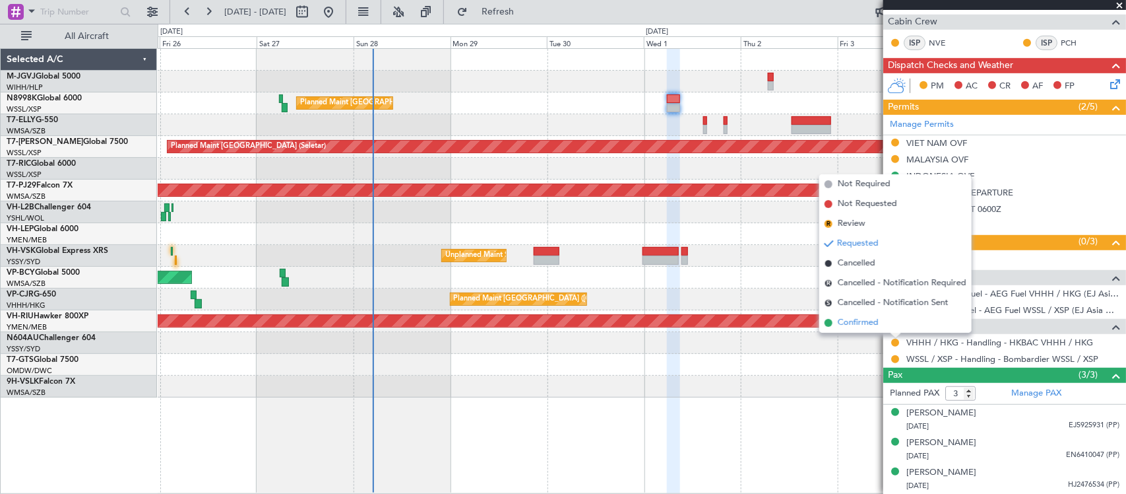
click at [888, 328] on li "Confirmed" at bounding box center [896, 323] width 152 height 20
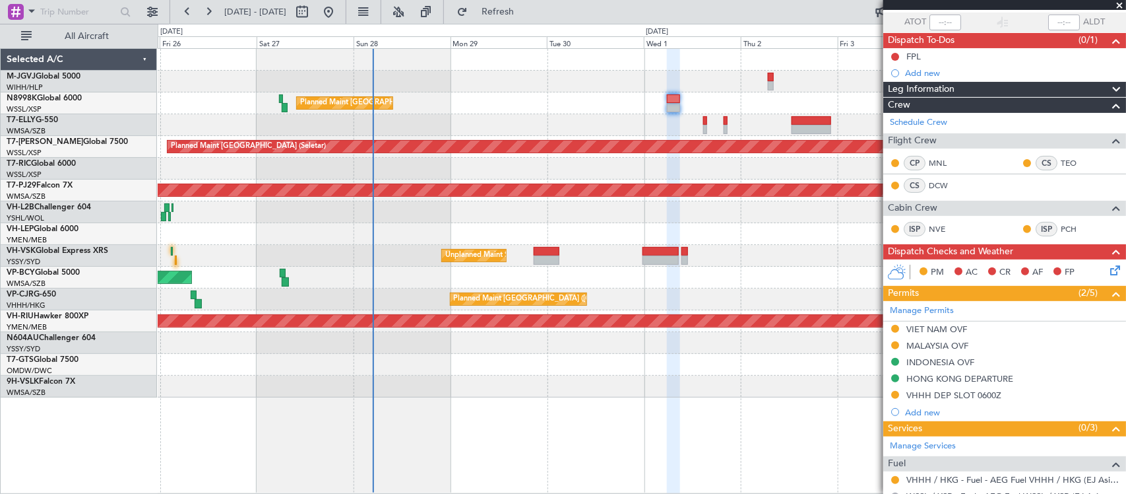
scroll to position [0, 0]
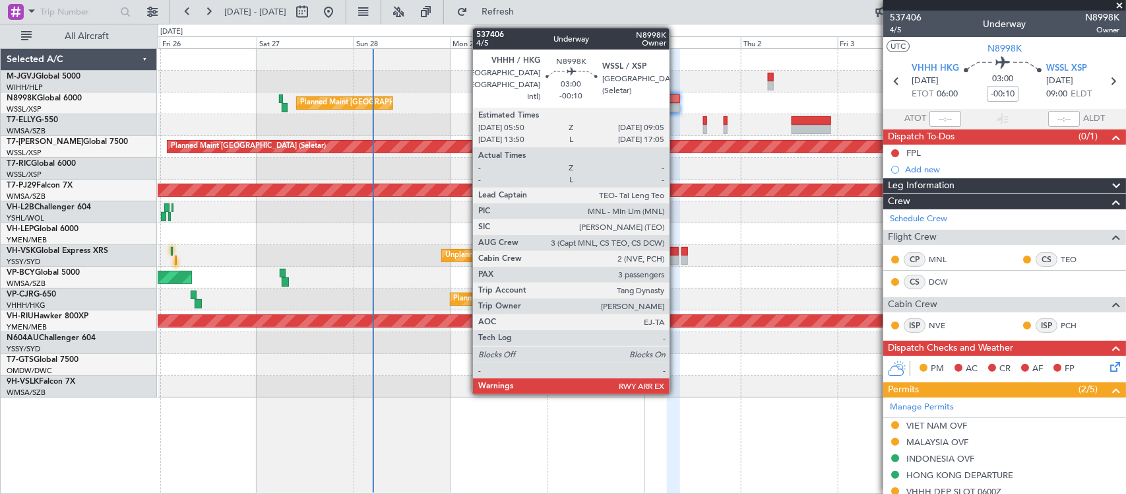
click at [676, 101] on div at bounding box center [673, 98] width 13 height 9
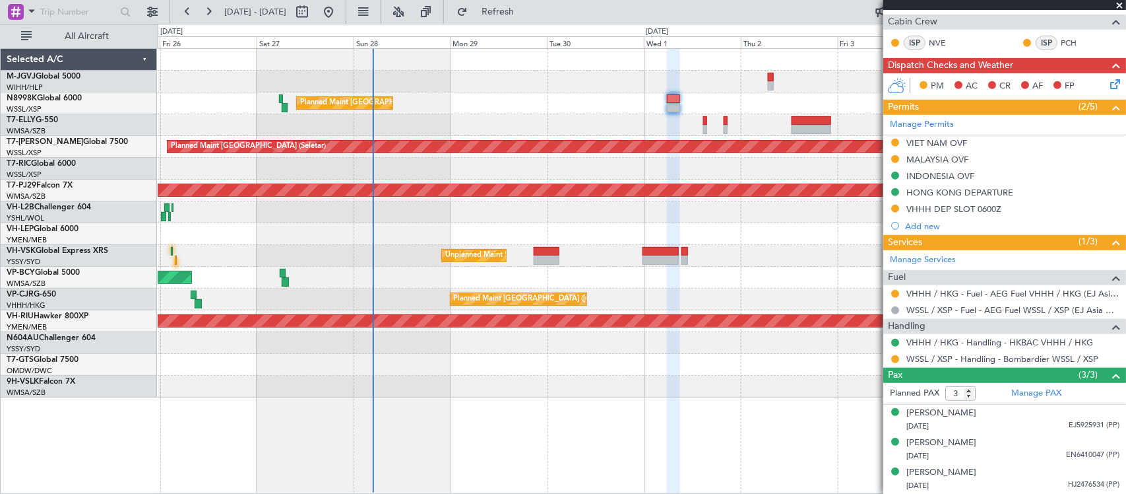
scroll to position [284, 0]
click at [893, 361] on button at bounding box center [896, 359] width 8 height 8
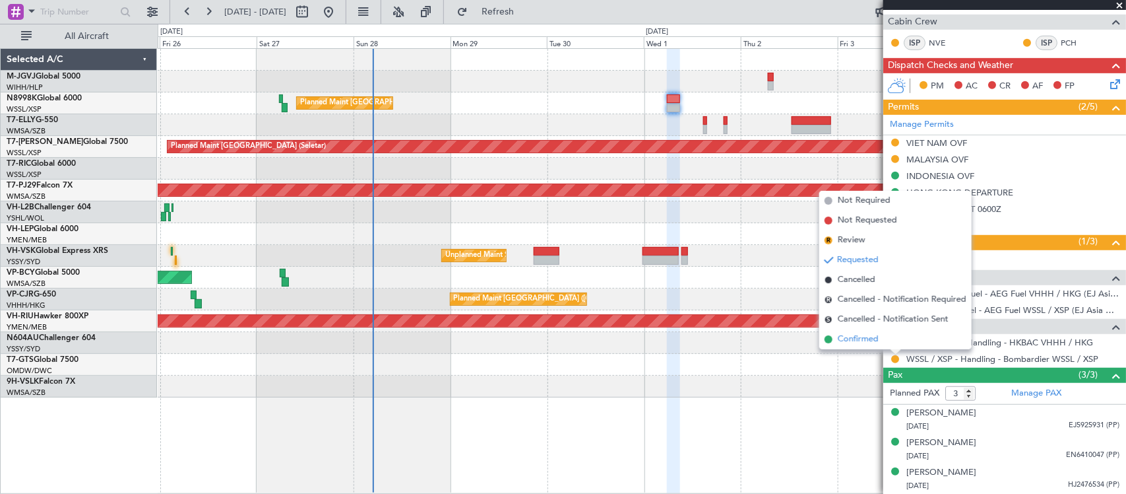
click at [870, 341] on span "Confirmed" at bounding box center [858, 339] width 41 height 13
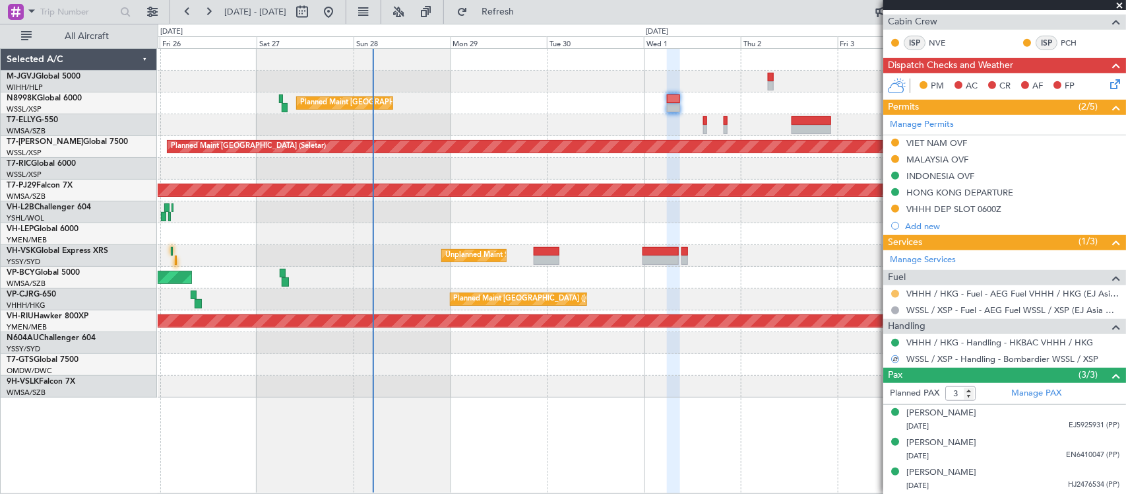
click at [892, 291] on button at bounding box center [896, 294] width 8 height 8
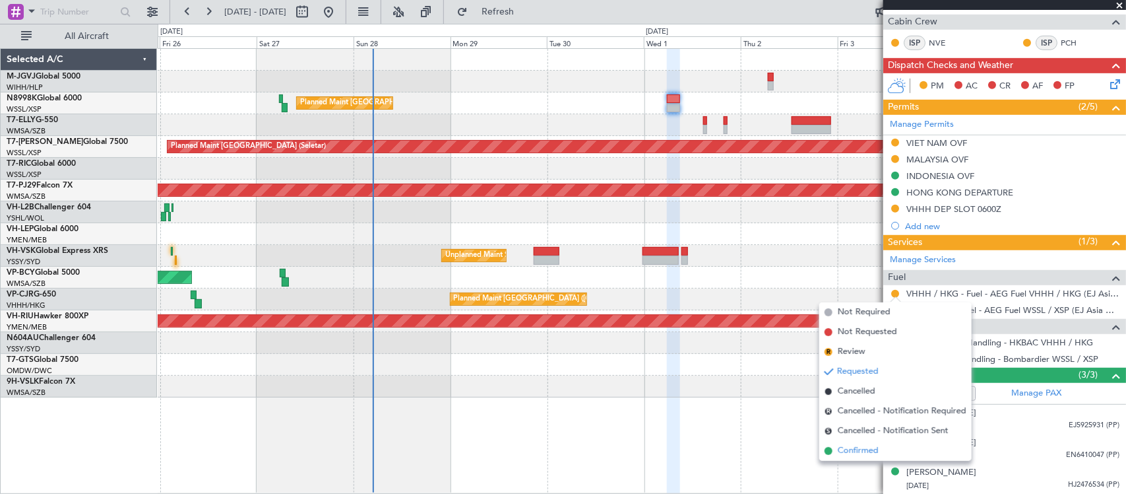
click at [856, 451] on span "Confirmed" at bounding box center [858, 450] width 41 height 13
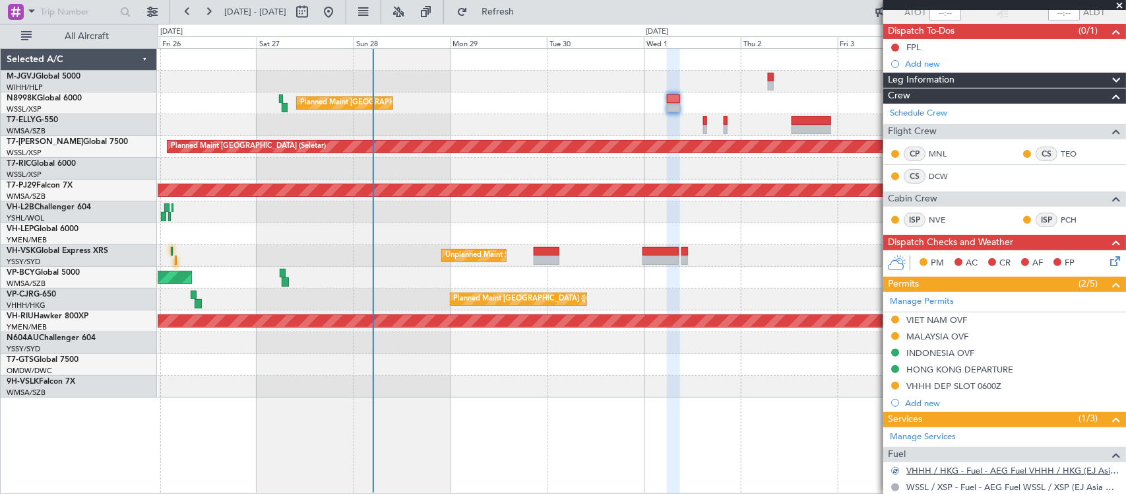
scroll to position [0, 0]
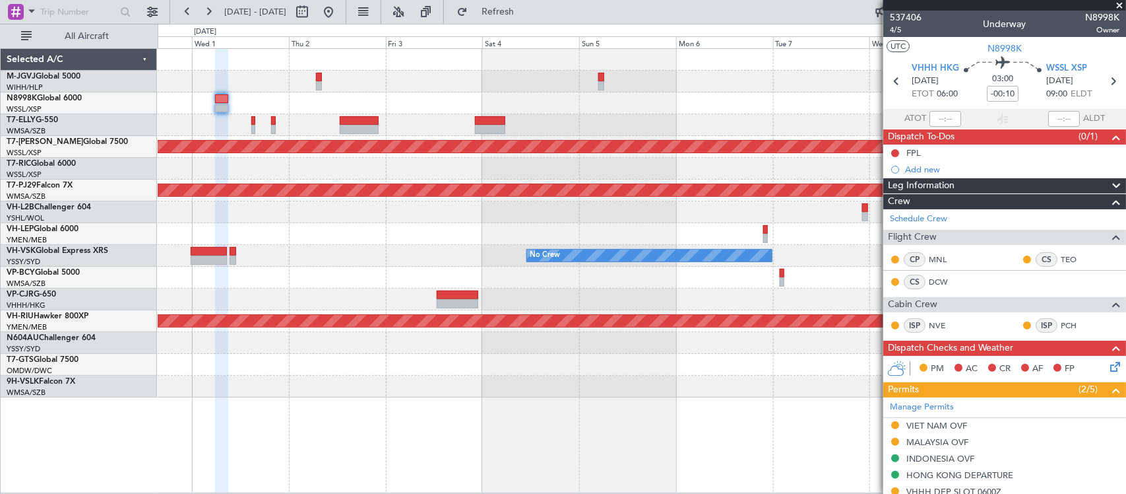
click at [308, 228] on div "Planned Maint [GEOGRAPHIC_DATA] ([GEOGRAPHIC_DATA] Intl) Planned Maint [GEOGRAP…" at bounding box center [642, 223] width 968 height 348
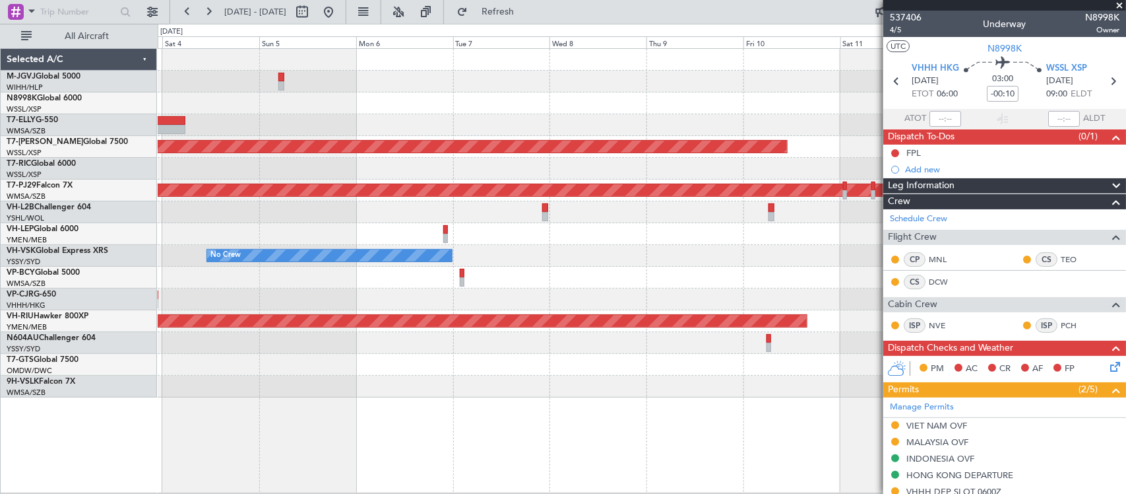
click at [533, 234] on div at bounding box center [642, 234] width 968 height 22
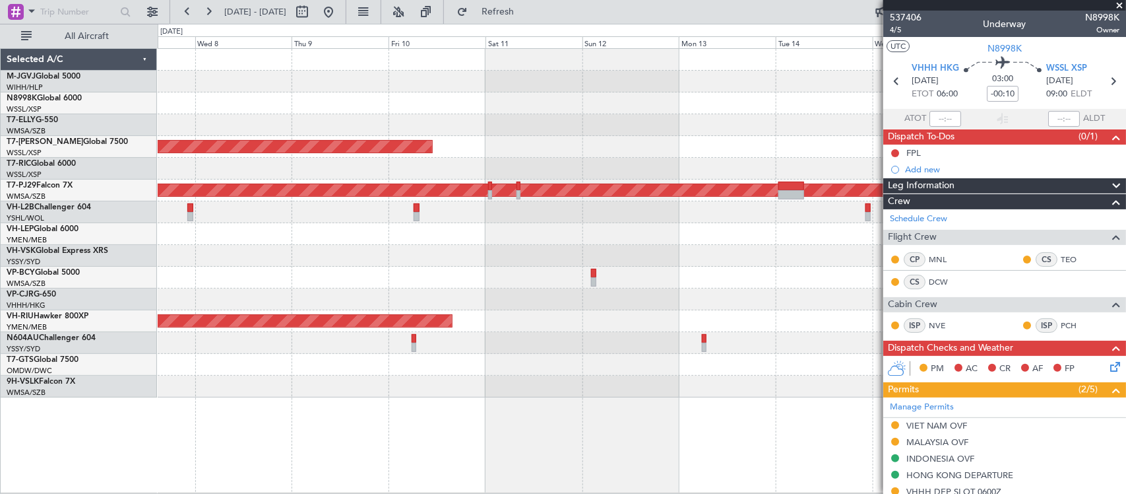
click at [502, 247] on div "No Crew" at bounding box center [642, 256] width 968 height 22
click at [739, 236] on div at bounding box center [642, 234] width 968 height 22
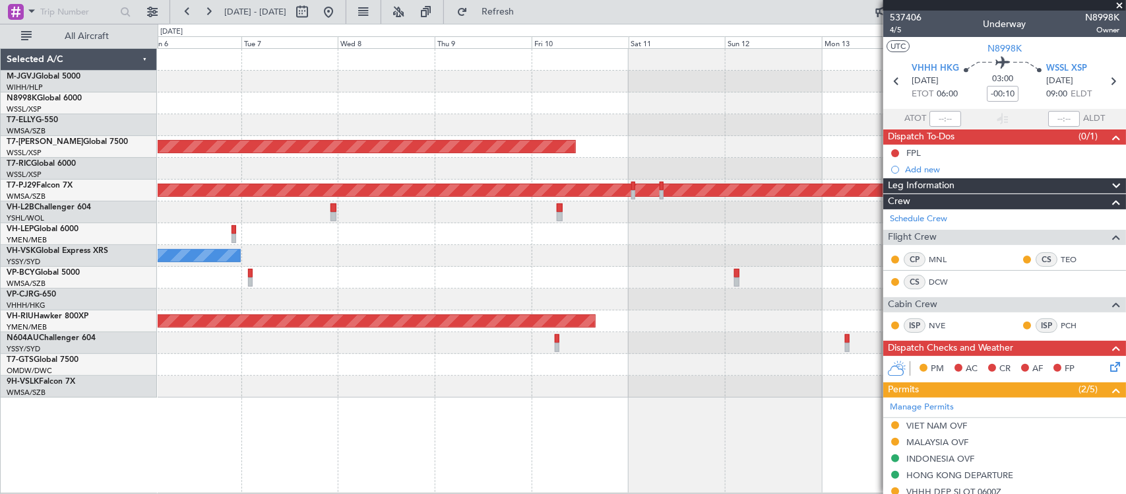
click at [769, 258] on div "No Crew" at bounding box center [642, 256] width 968 height 22
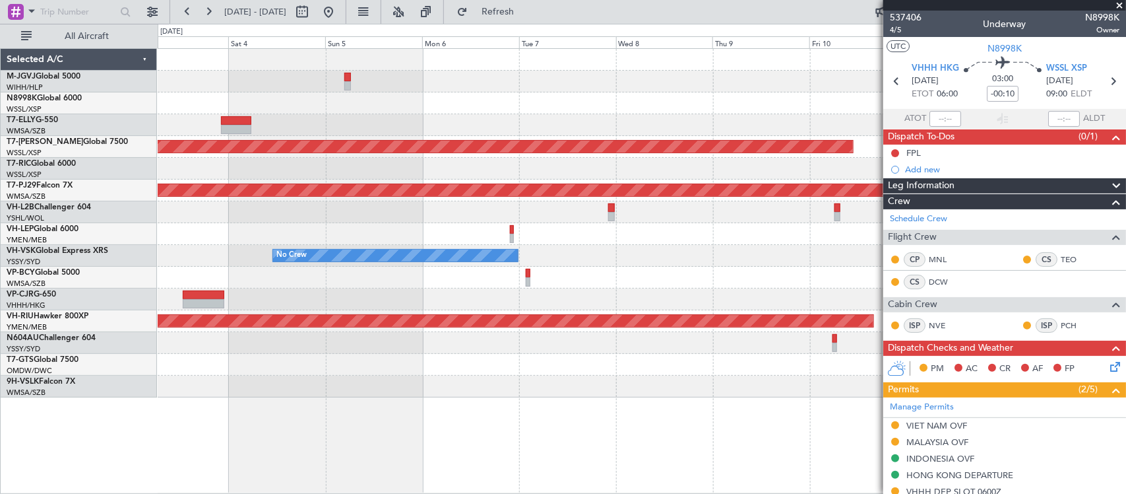
click at [126, 240] on div "Planned Maint [GEOGRAPHIC_DATA] (Seletar) Planned Maint [GEOGRAPHIC_DATA] (Sult…" at bounding box center [563, 259] width 1126 height 470
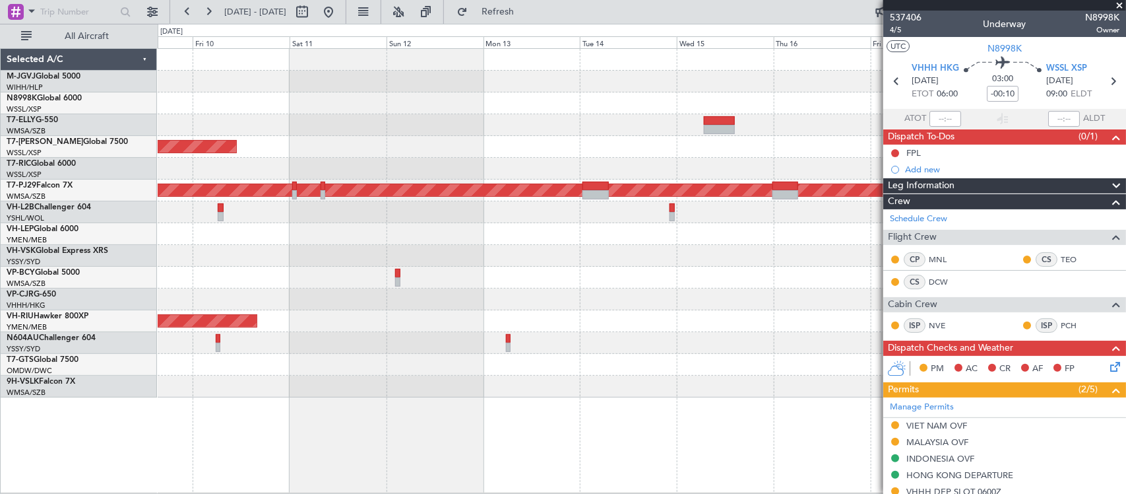
click at [296, 277] on div "Planned Maint [GEOGRAPHIC_DATA] (Seletar) Planned Maint [GEOGRAPHIC_DATA] (Sult…" at bounding box center [642, 223] width 968 height 348
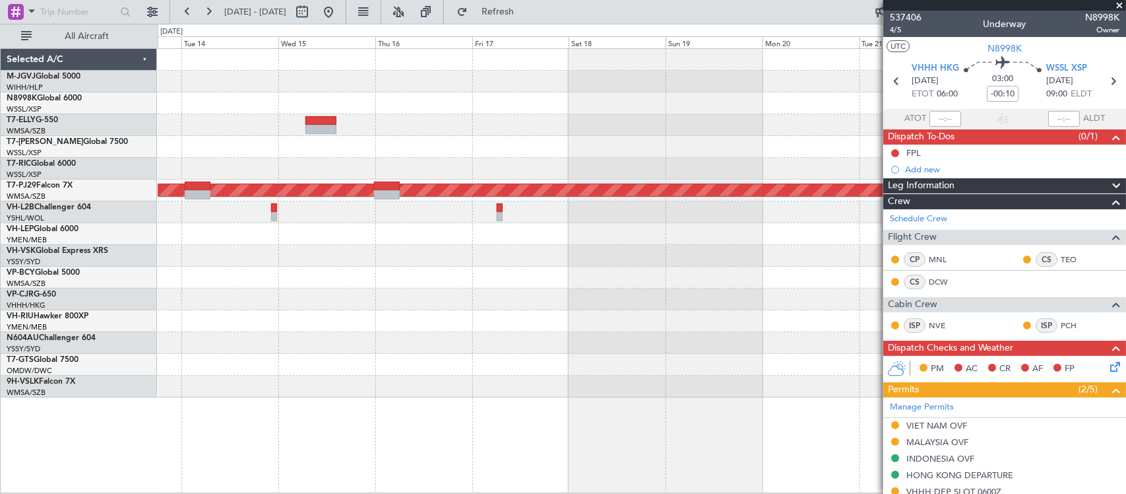
click at [291, 268] on div at bounding box center [642, 278] width 968 height 22
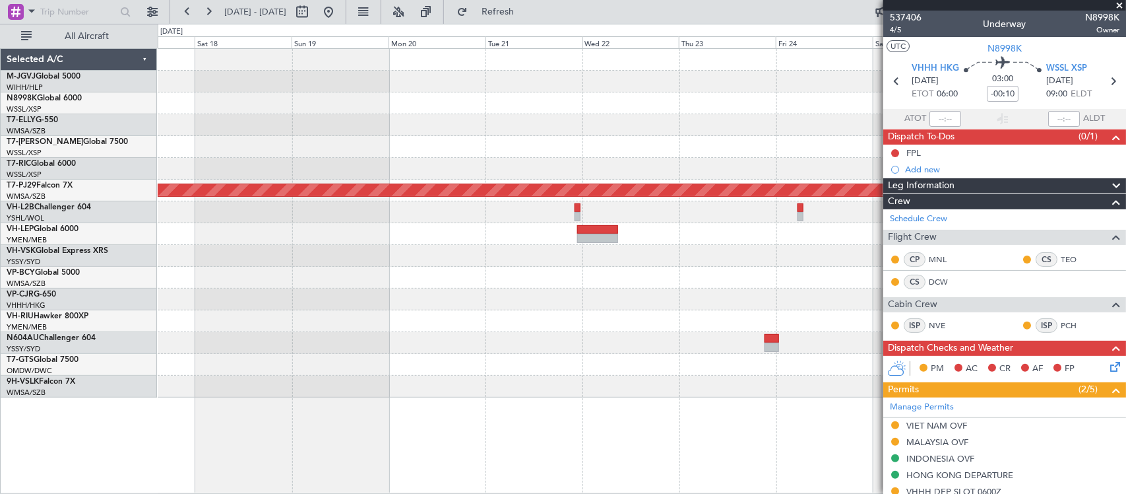
click at [162, 273] on div "Planned Maint [GEOGRAPHIC_DATA] (Sultan [PERSON_NAME] [PERSON_NAME] - Subang)" at bounding box center [642, 223] width 968 height 348
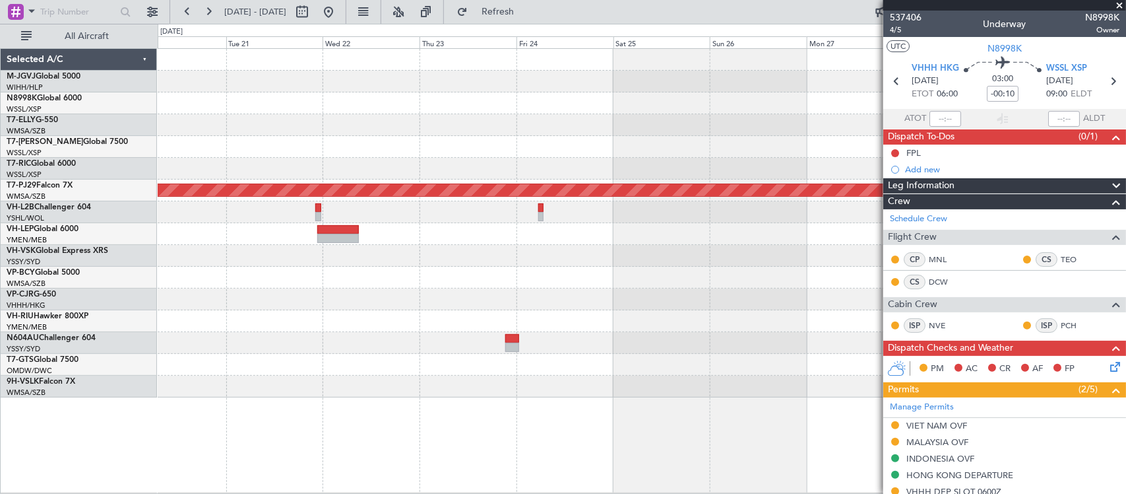
click at [574, 244] on div "Planned Maint [GEOGRAPHIC_DATA] (Sultan [PERSON_NAME] [PERSON_NAME] - Subang)" at bounding box center [642, 223] width 968 height 348
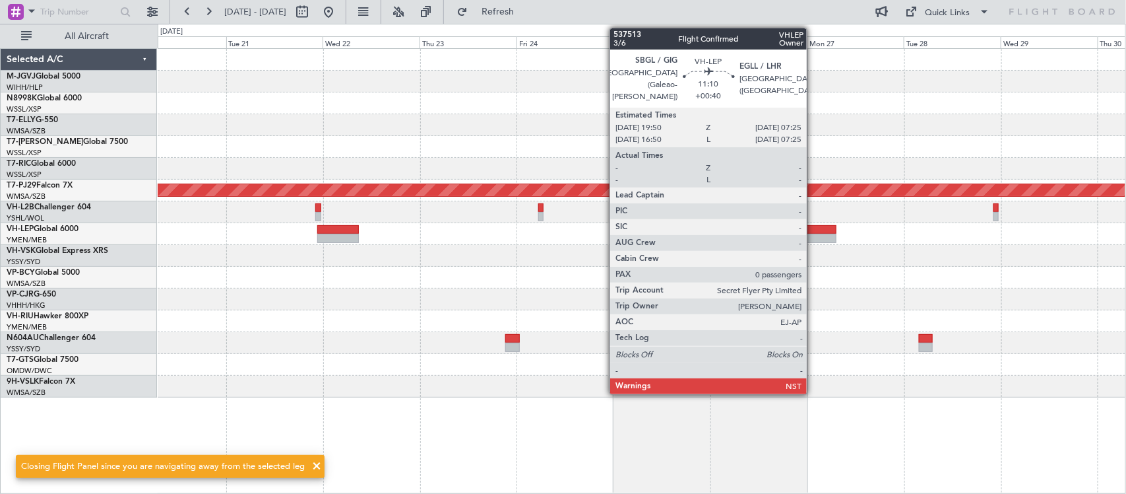
click at [814, 236] on div at bounding box center [813, 238] width 47 height 9
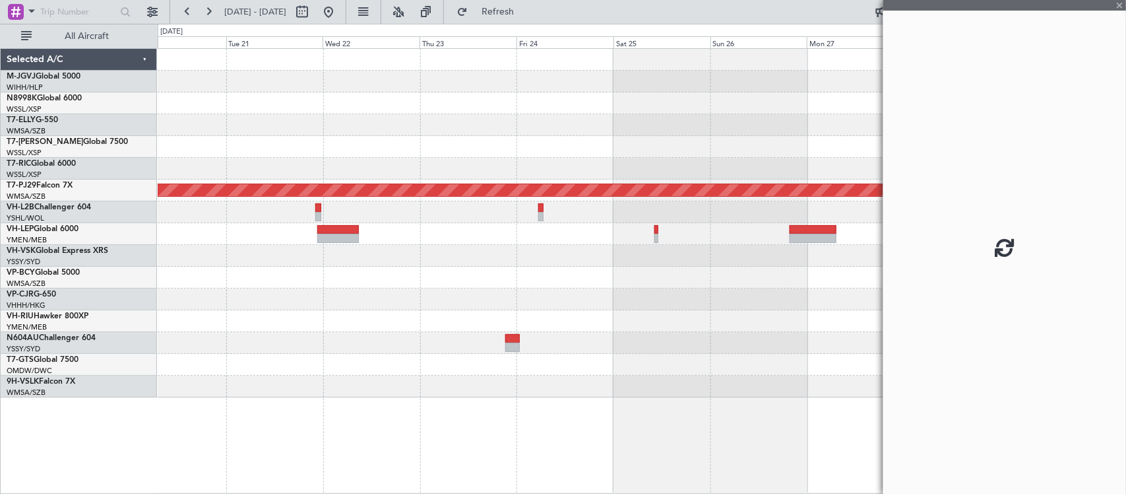
click at [526, 277] on fb-app "[DATE] - [DATE] Refresh Quick Links All Aircraft Planned Maint [GEOGRAPHIC_DATA…" at bounding box center [563, 252] width 1126 height 484
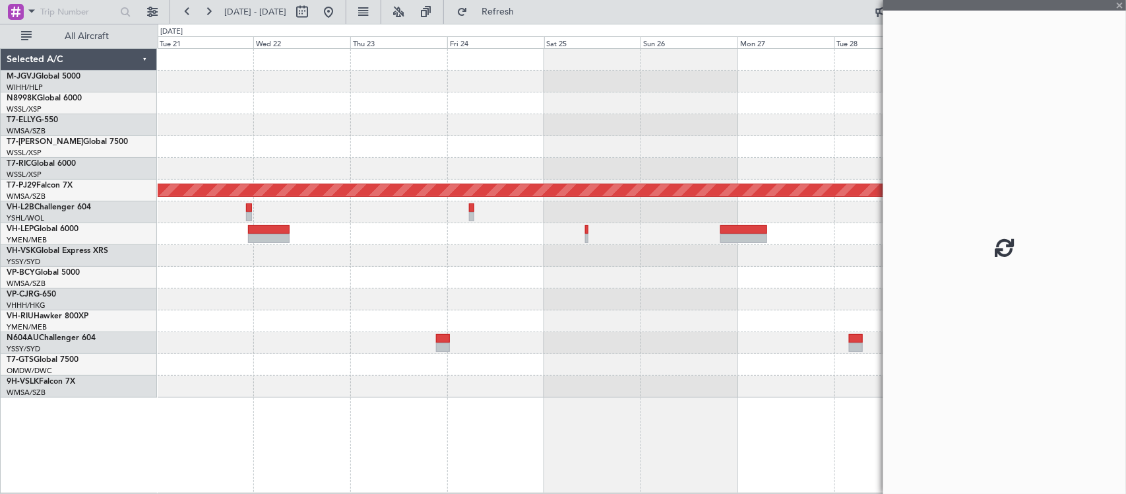
click at [412, 284] on div at bounding box center [642, 278] width 968 height 22
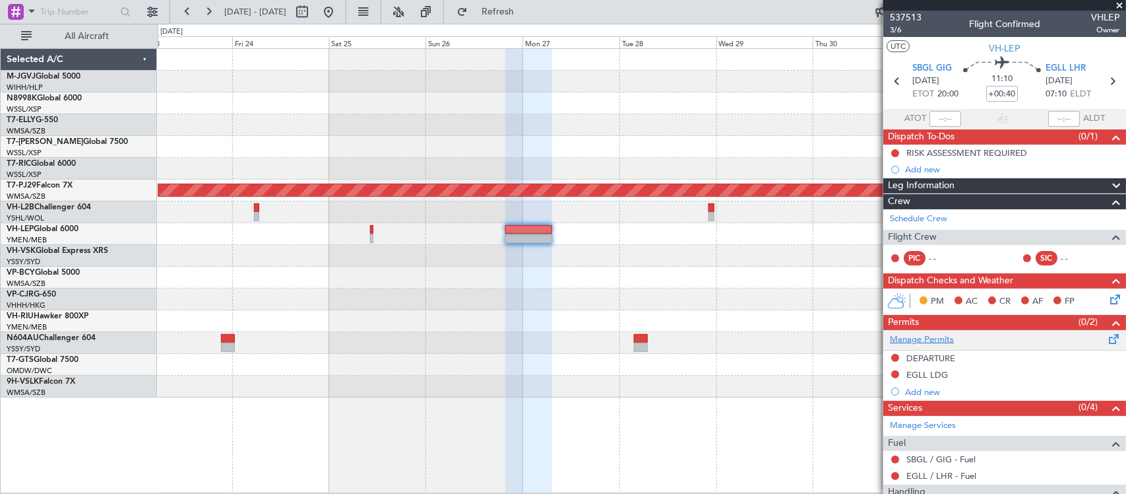
click at [934, 342] on link "Manage Permits" at bounding box center [922, 339] width 64 height 13
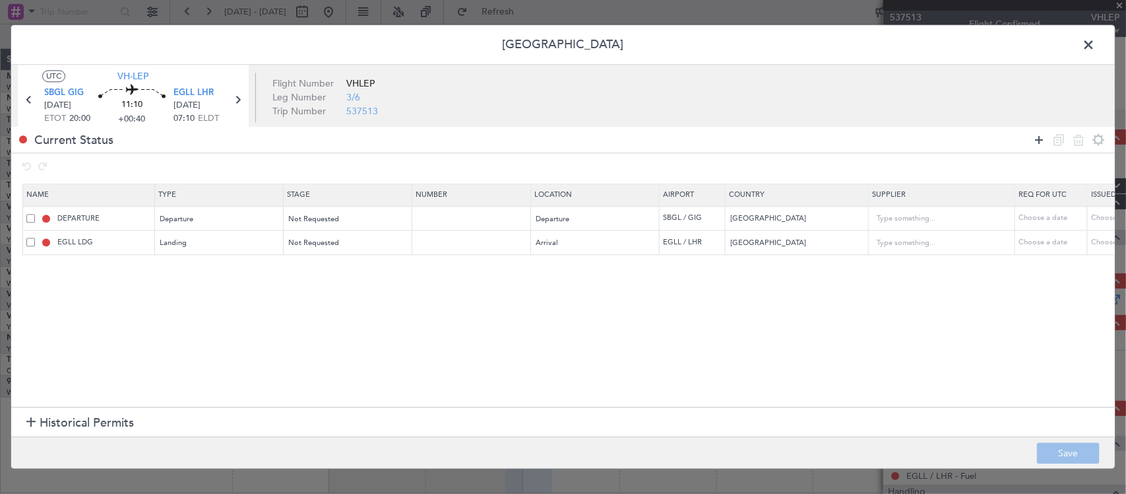
click at [1031, 139] on icon at bounding box center [1039, 140] width 16 height 16
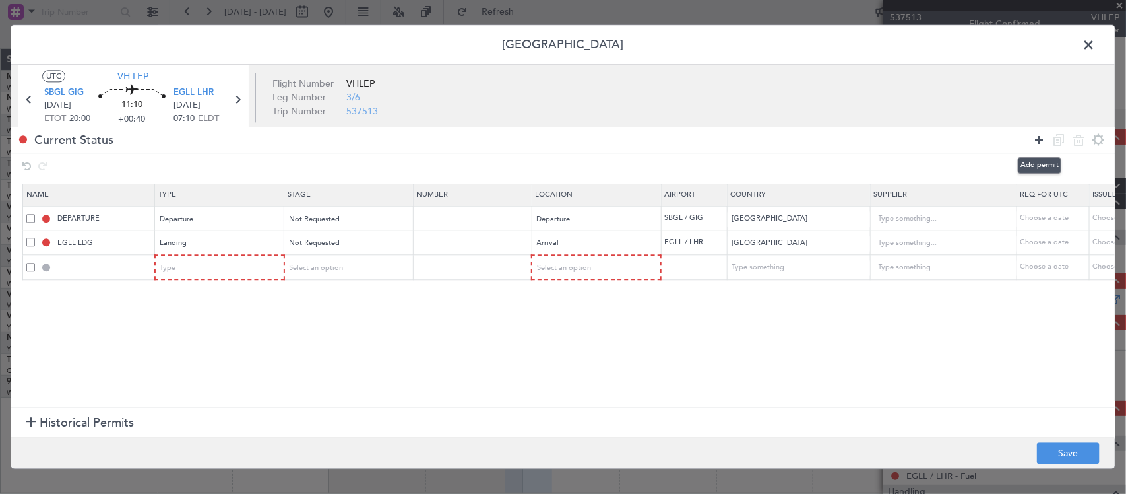
click at [1031, 139] on icon at bounding box center [1039, 140] width 16 height 16
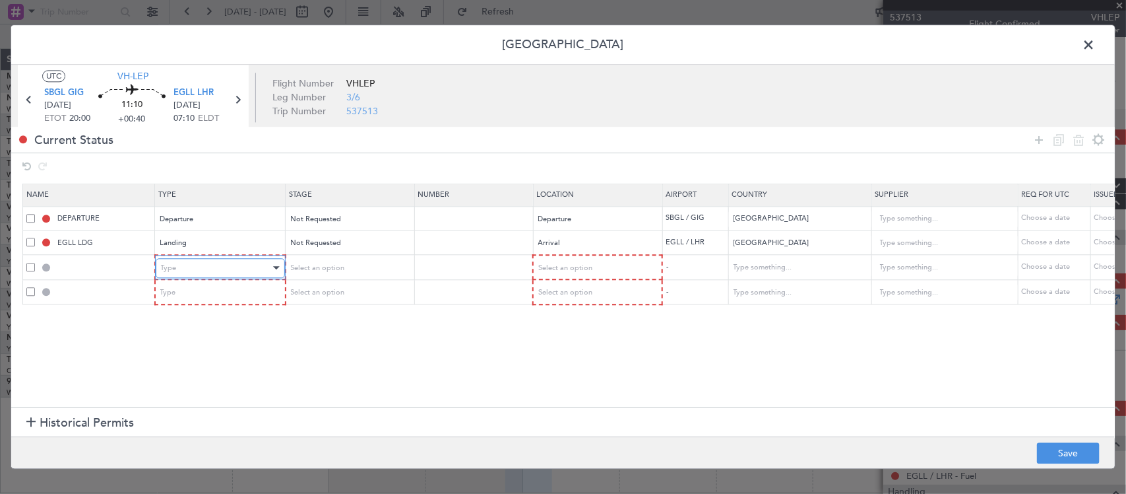
click at [242, 264] on div "Type" at bounding box center [216, 268] width 110 height 20
click at [228, 290] on div "Type" at bounding box center [216, 293] width 110 height 20
click at [348, 275] on div "Select an option" at bounding box center [344, 268] width 110 height 20
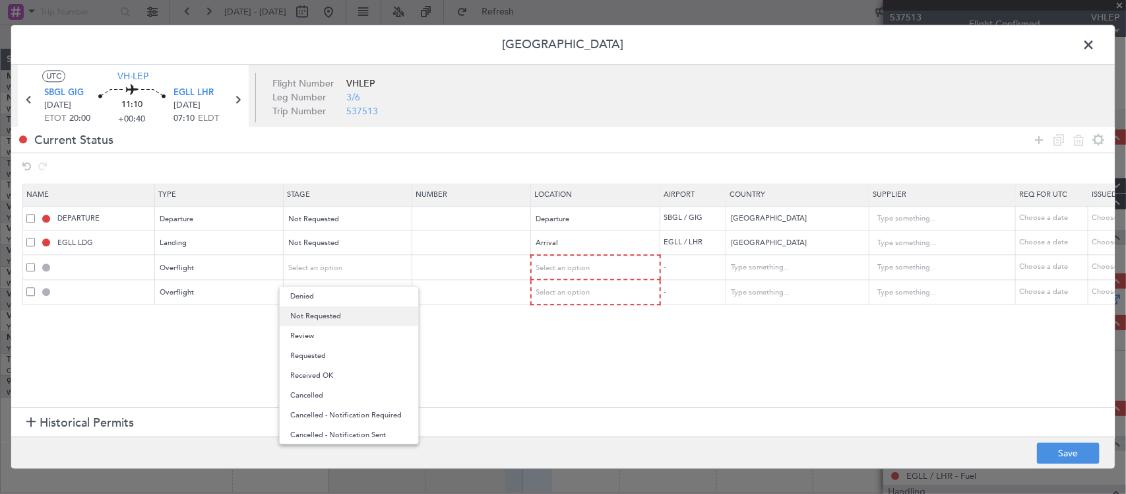
click at [362, 315] on span "Not Requested" at bounding box center [348, 316] width 117 height 20
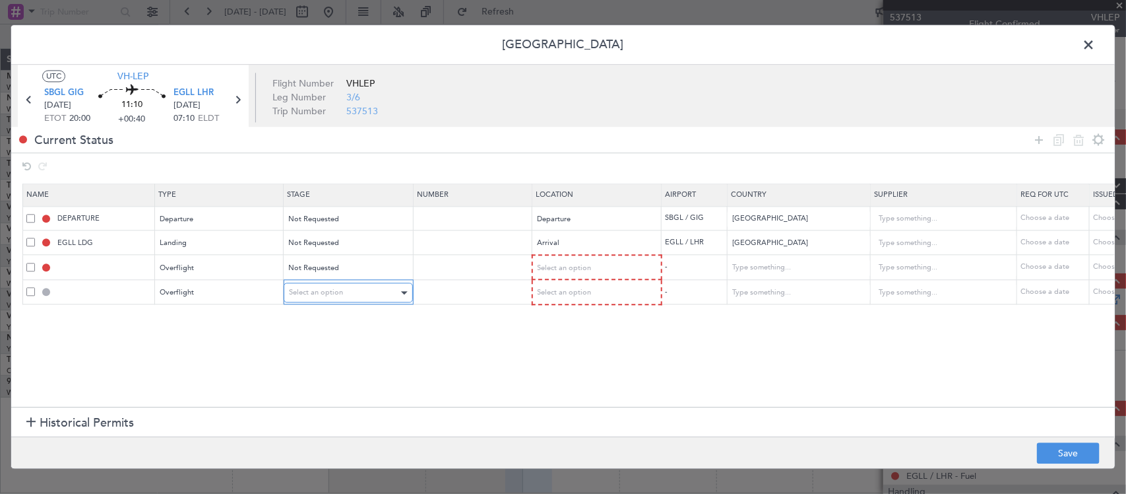
click at [362, 294] on div "Select an option" at bounding box center [344, 293] width 110 height 20
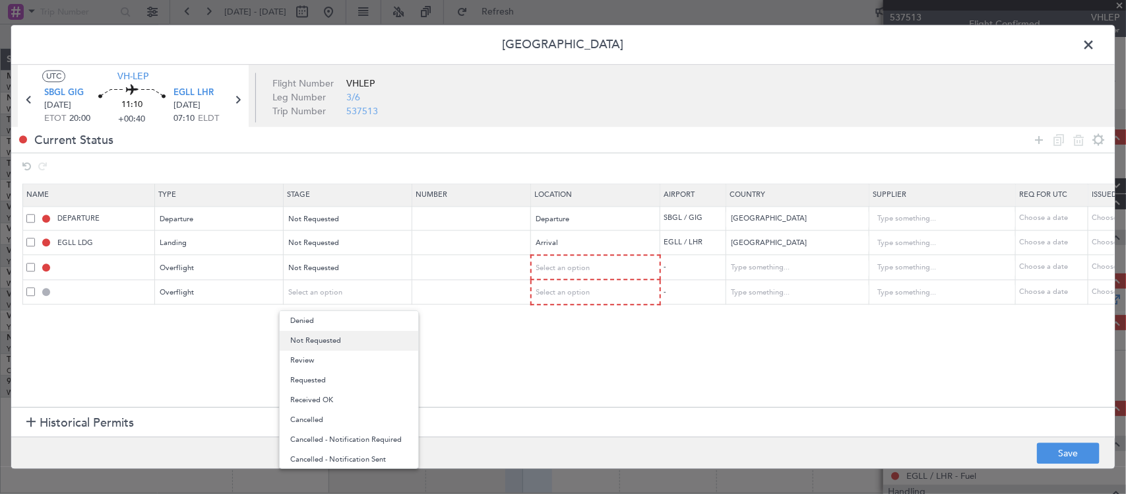
click at [358, 342] on span "Not Requested" at bounding box center [348, 341] width 117 height 20
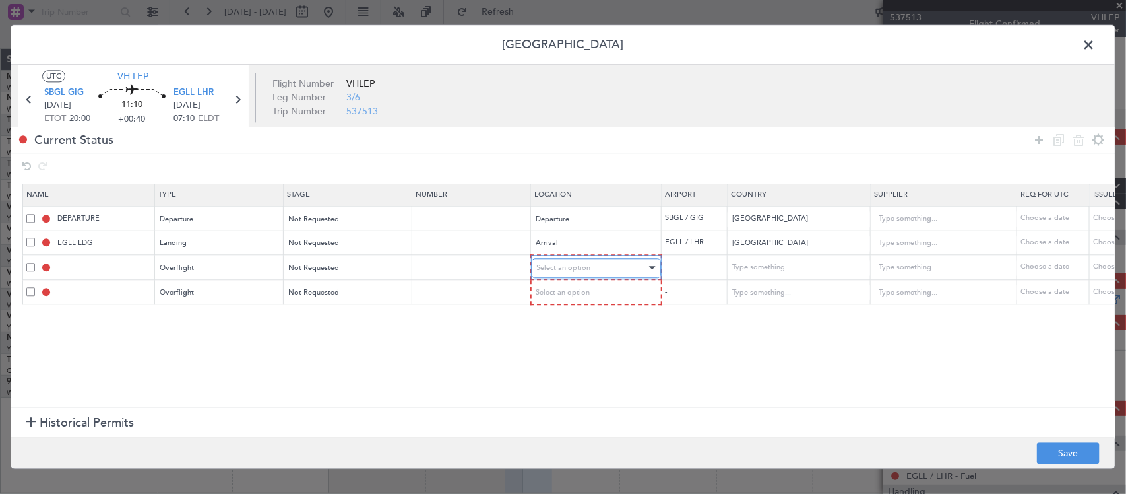
click at [634, 265] on div "Select an option" at bounding box center [592, 268] width 110 height 20
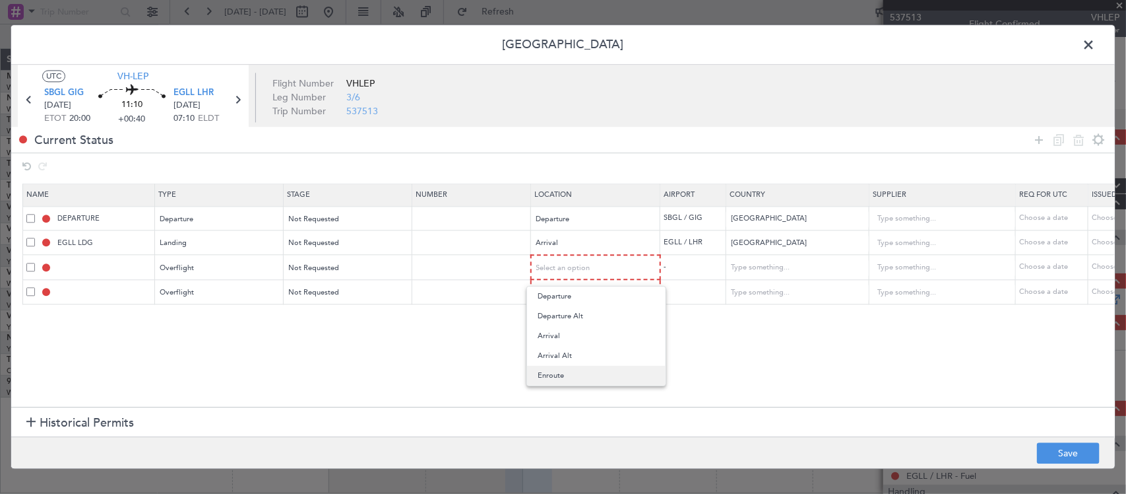
click at [599, 371] on span "Enroute" at bounding box center [596, 376] width 117 height 20
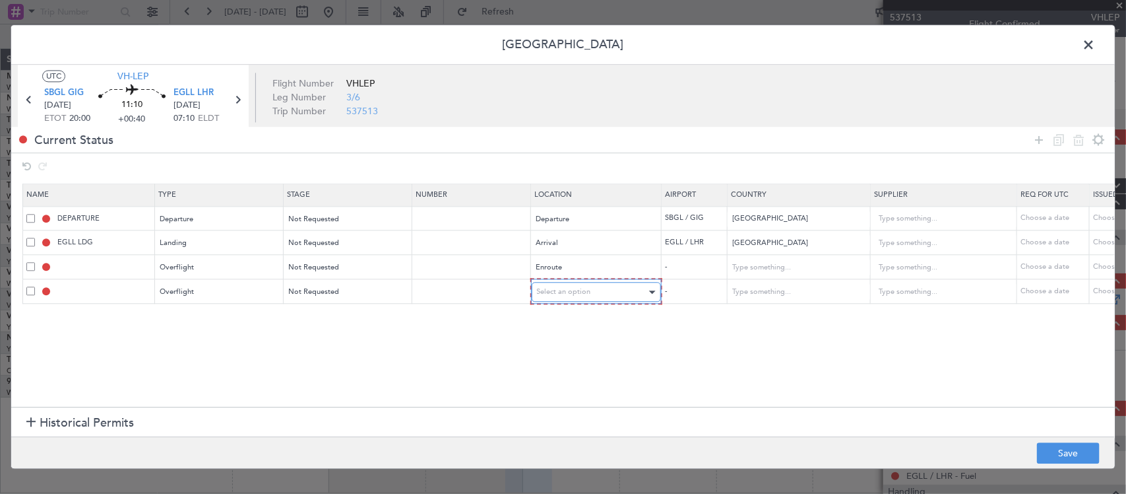
click at [608, 302] on div "Select an option" at bounding box center [592, 292] width 110 height 20
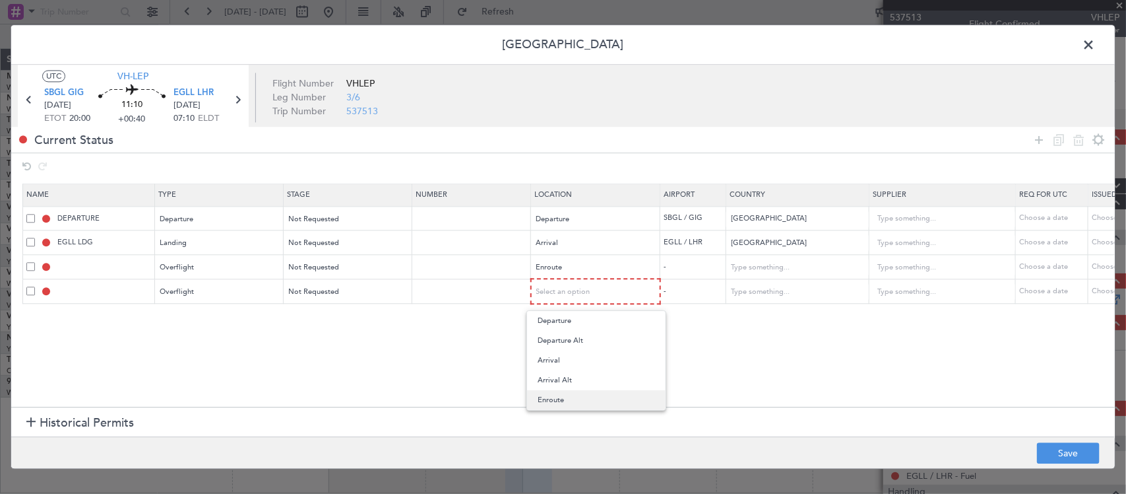
click at [576, 397] on span "Enroute" at bounding box center [596, 400] width 117 height 20
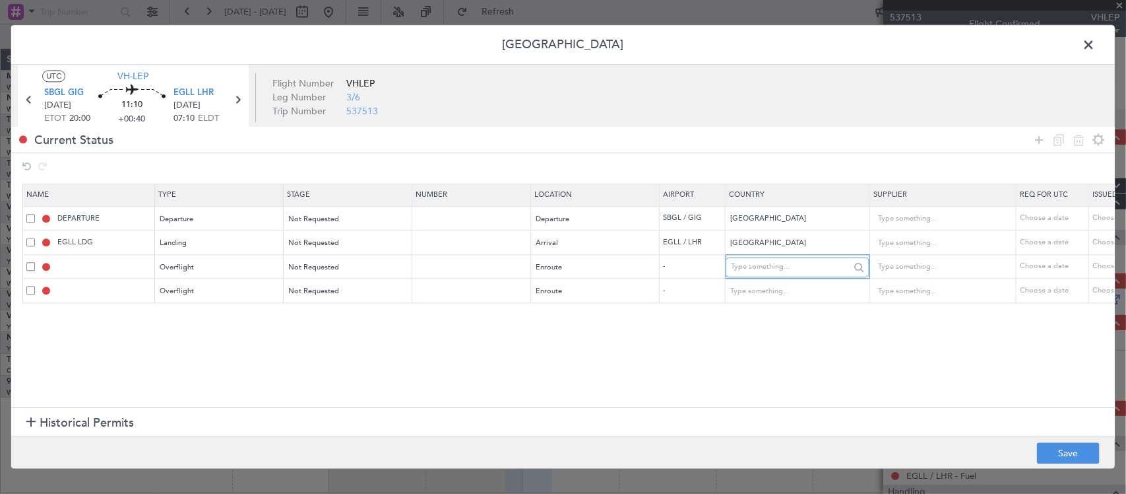
click at [787, 265] on input "text" at bounding box center [790, 267] width 119 height 20
click at [779, 290] on span "[GEOGRAPHIC_DATA]" at bounding box center [798, 290] width 123 height 20
type input "[GEOGRAPHIC_DATA]"
click at [787, 296] on input "text" at bounding box center [790, 291] width 119 height 20
click at [830, 318] on span "[GEOGRAPHIC_DATA]" at bounding box center [798, 314] width 123 height 20
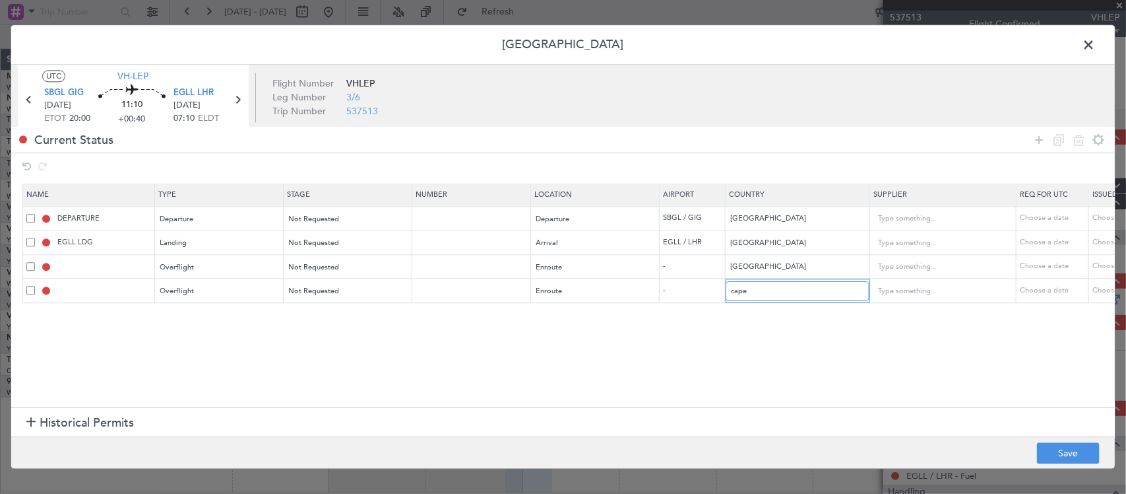
type input "[GEOGRAPHIC_DATA]"
click at [1056, 449] on button "Save" at bounding box center [1068, 453] width 63 height 21
type input "SENEGAL OVF"
type input "NNN"
type input "CAPE VERDE OVF"
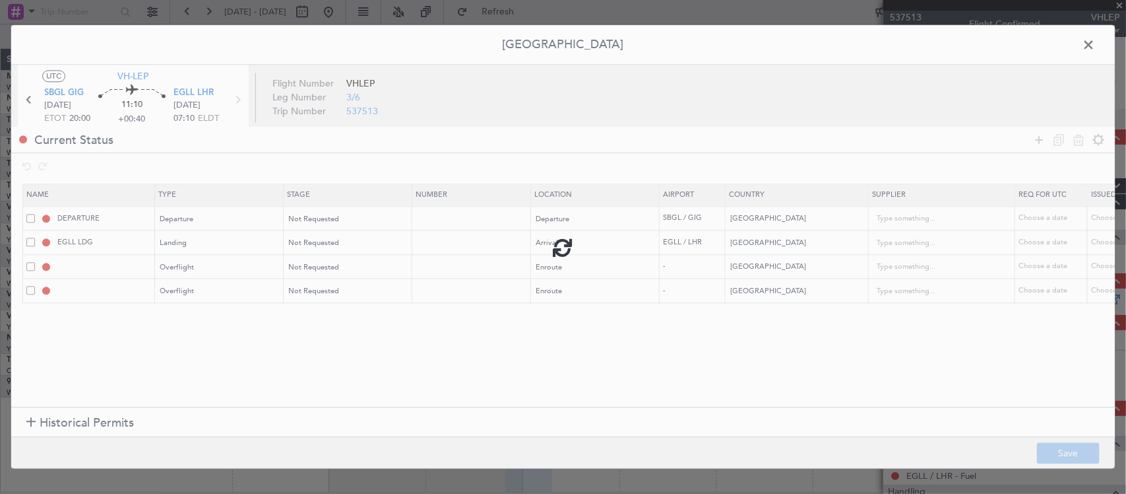
type input "NNN"
click at [1095, 38] on span at bounding box center [1095, 48] width 0 height 26
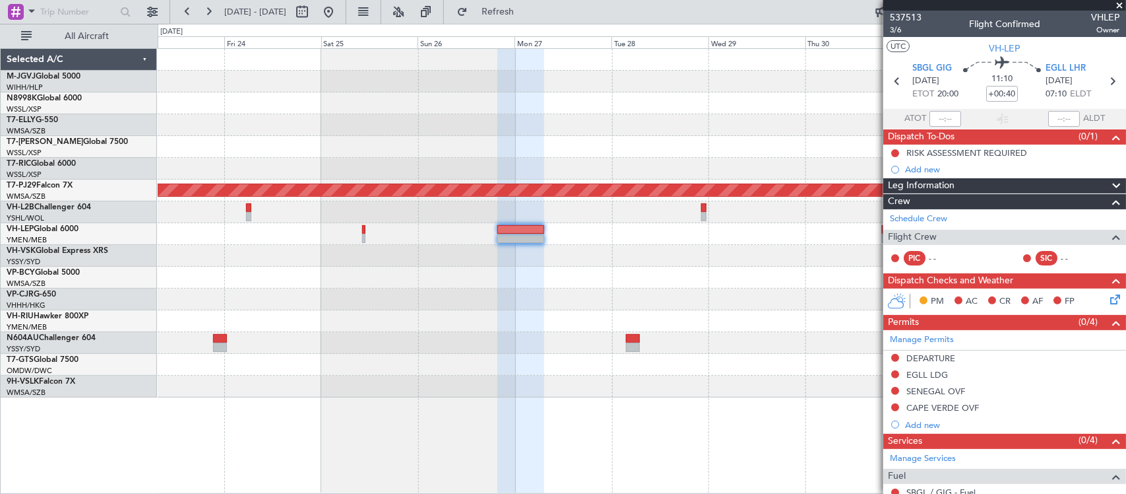
click at [665, 321] on div at bounding box center [642, 321] width 968 height 22
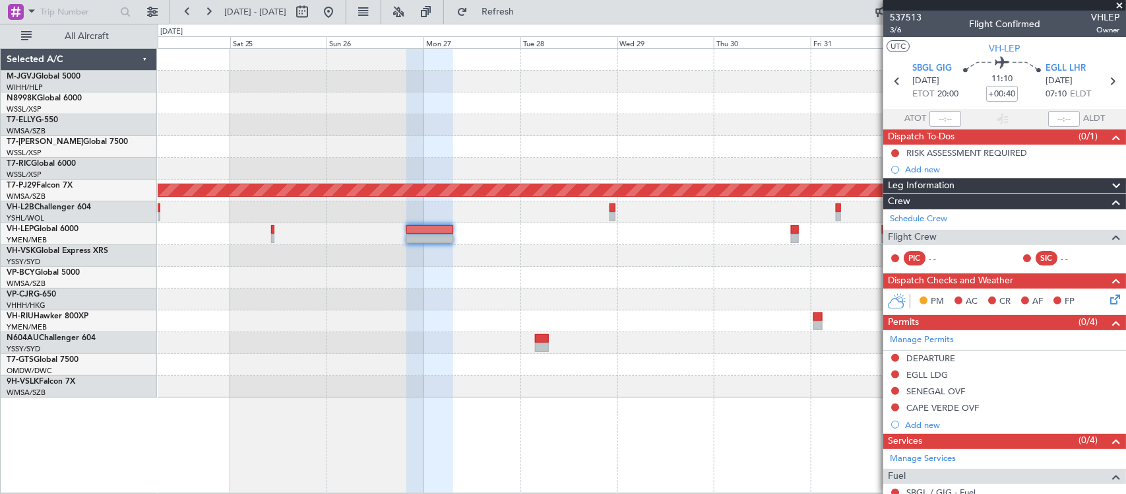
click at [723, 307] on div at bounding box center [642, 299] width 968 height 22
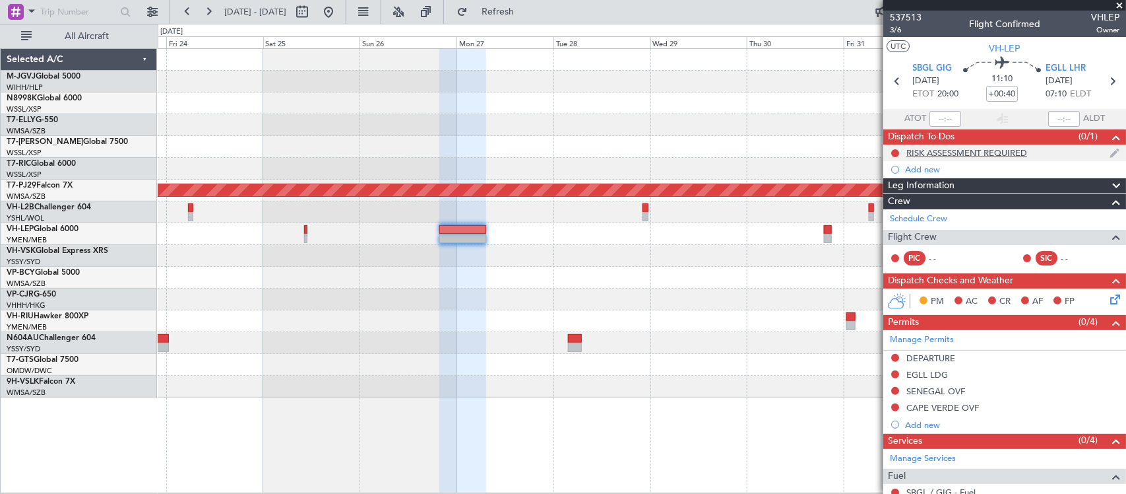
click at [1001, 152] on div "RISK ASSESSMENT REQUIRED" at bounding box center [967, 152] width 121 height 11
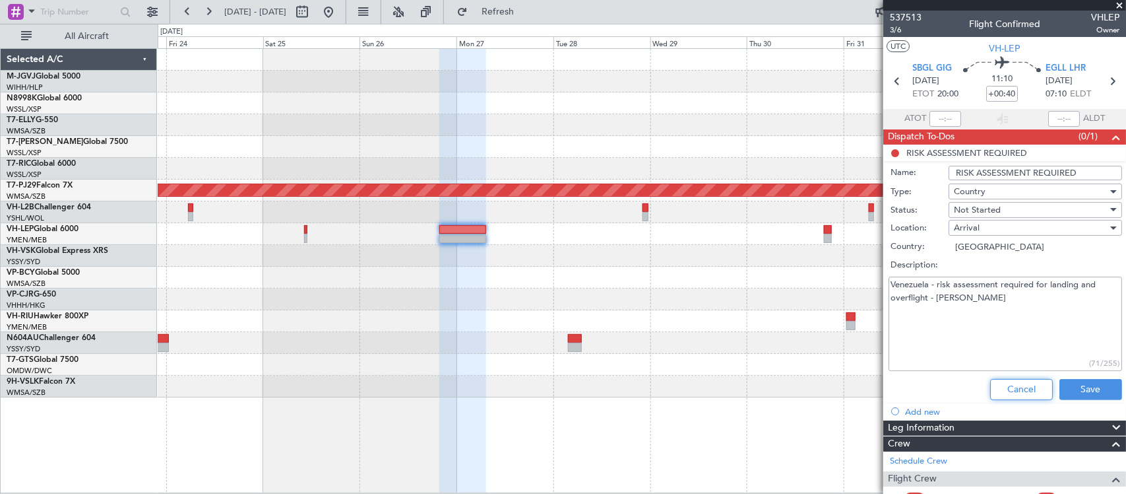
click at [1004, 387] on button "Cancel" at bounding box center [1022, 389] width 63 height 21
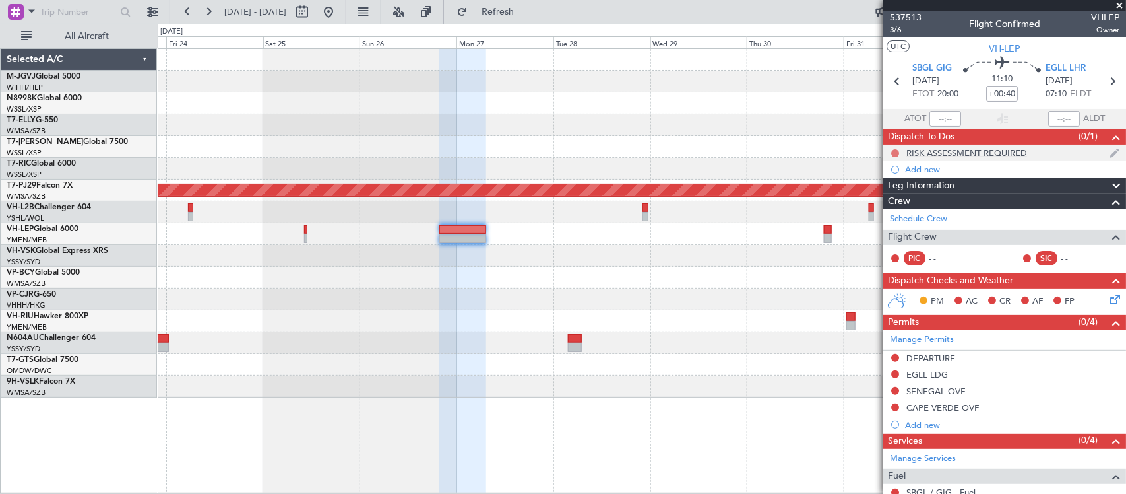
click at [893, 149] on button at bounding box center [896, 153] width 8 height 8
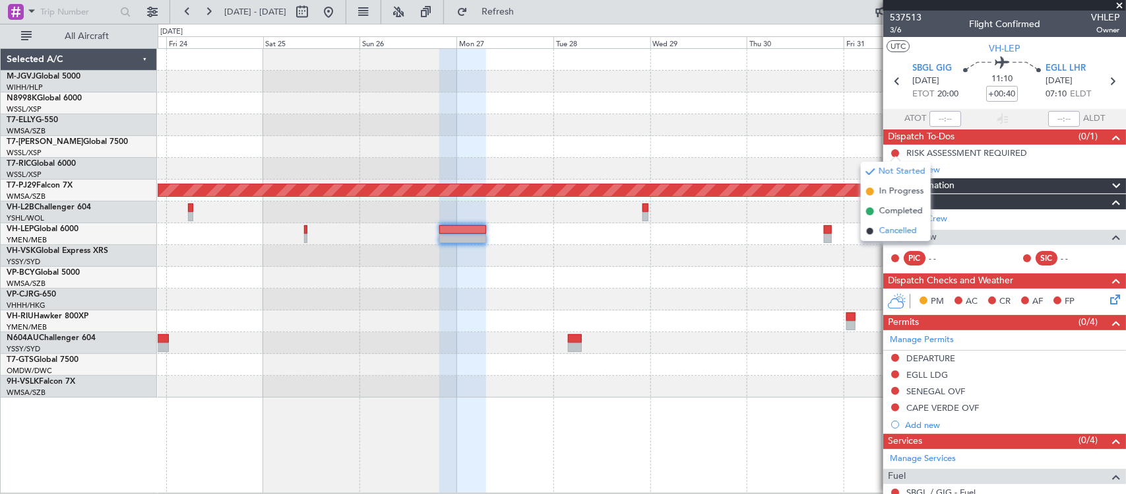
click at [894, 238] on li "Cancelled" at bounding box center [896, 231] width 70 height 20
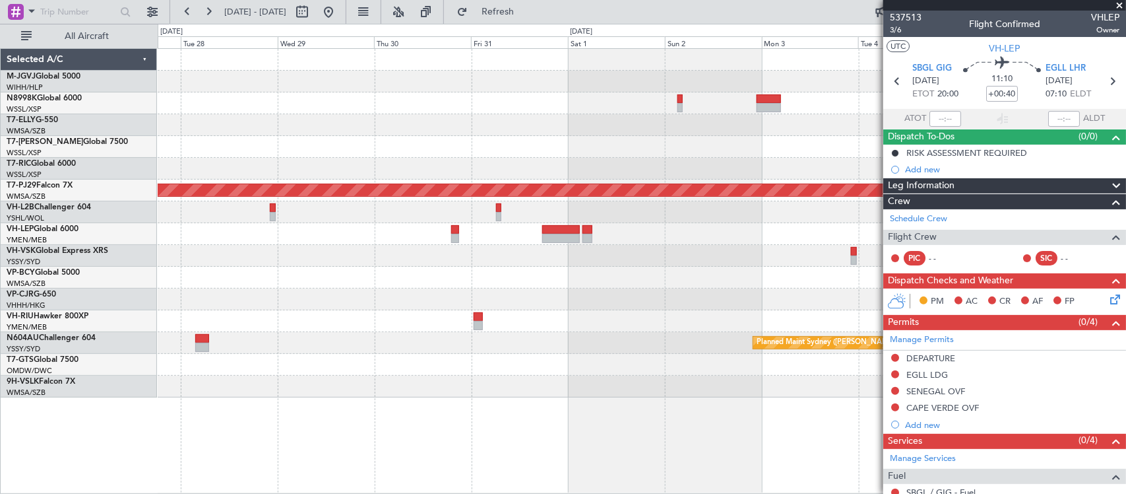
click at [344, 258] on div at bounding box center [642, 256] width 968 height 22
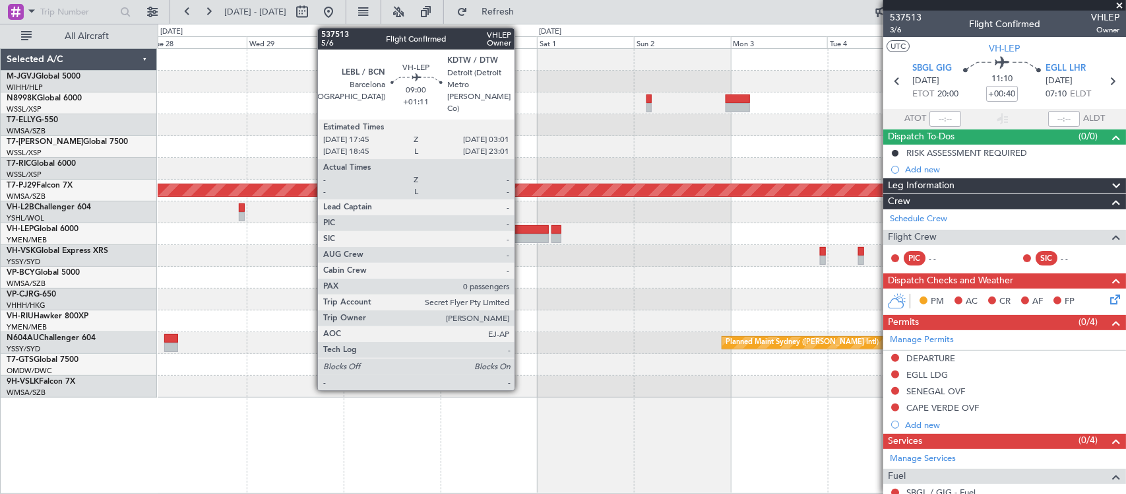
click at [521, 230] on div at bounding box center [530, 229] width 38 height 9
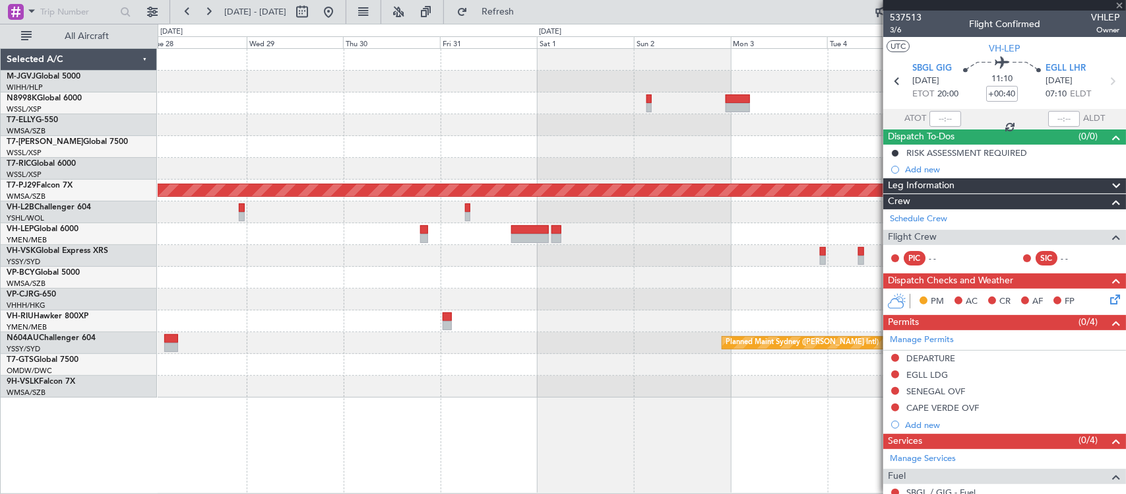
type input "+01:11"
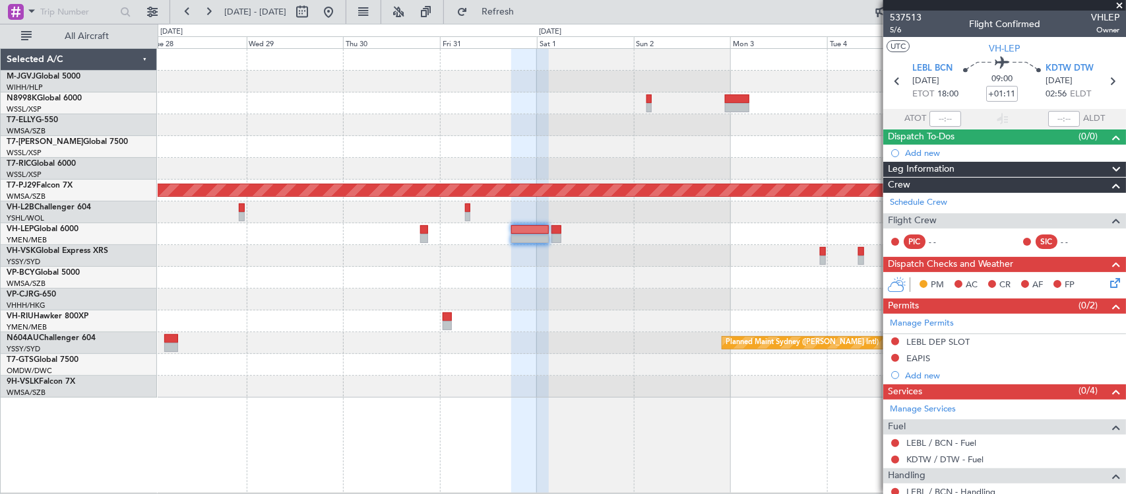
click at [339, 13] on button at bounding box center [328, 11] width 21 height 21
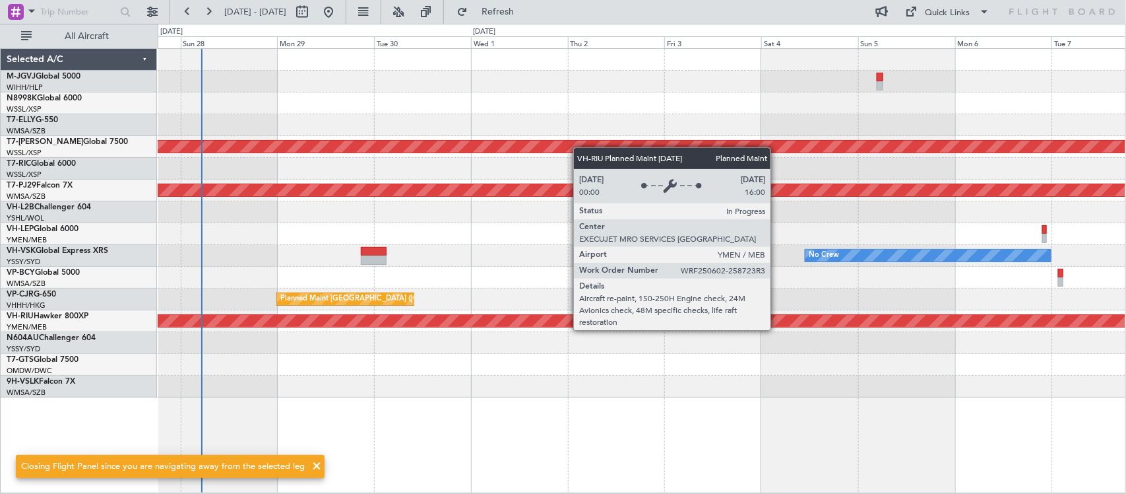
click at [337, 318] on div "Planned Maint [GEOGRAPHIC_DATA] ([GEOGRAPHIC_DATA])" at bounding box center [298, 321] width 2215 height 12
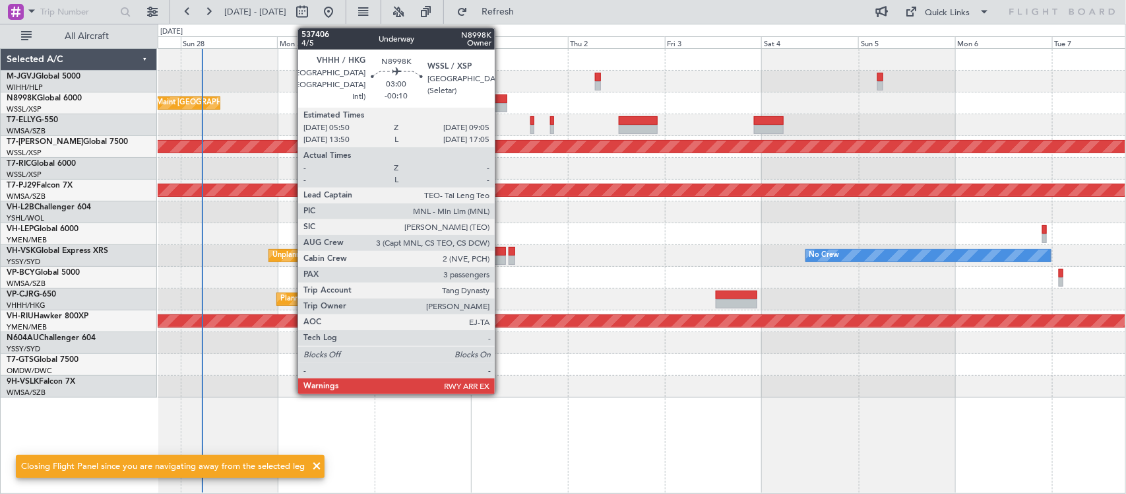
click at [500, 101] on div at bounding box center [500, 98] width 13 height 9
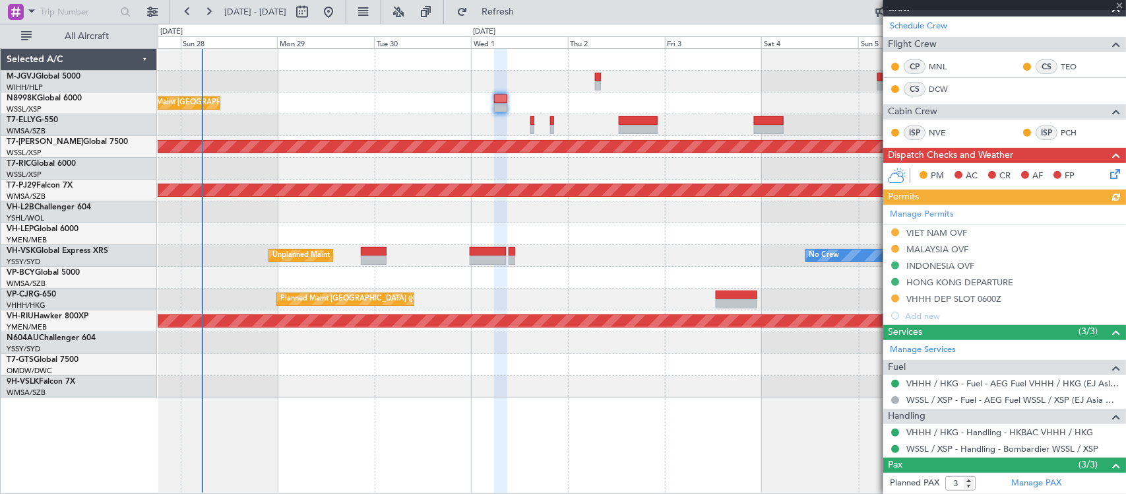
scroll to position [284, 0]
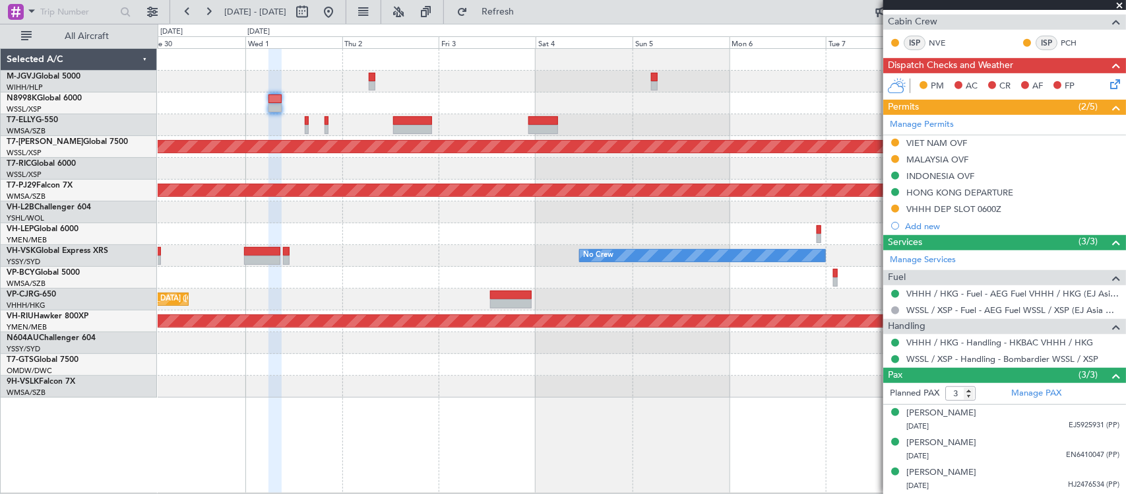
click at [628, 282] on div "Planned Maint [GEOGRAPHIC_DATA] ([GEOGRAPHIC_DATA] Intl) Planned Maint [GEOGRAP…" at bounding box center [642, 223] width 968 height 348
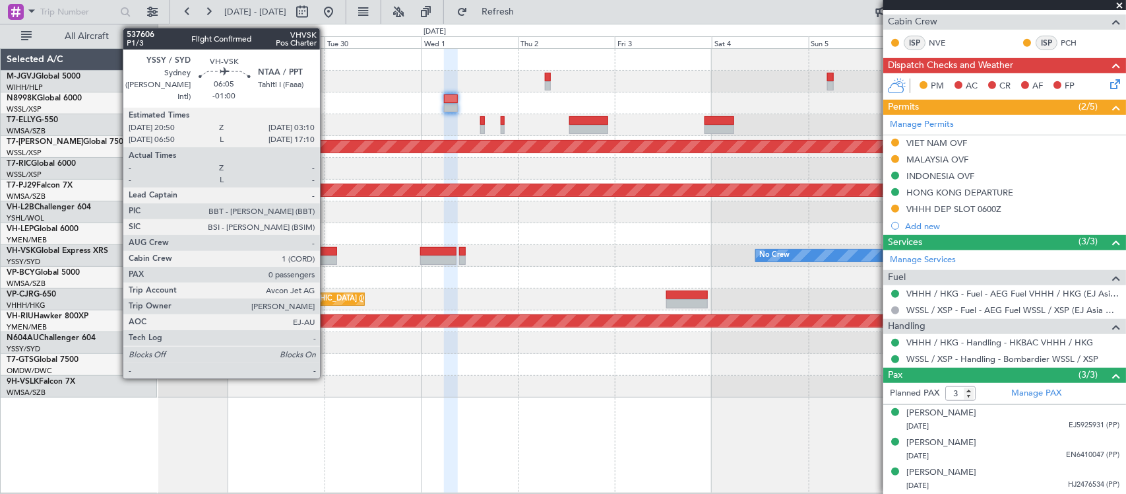
click at [327, 255] on div at bounding box center [324, 259] width 26 height 9
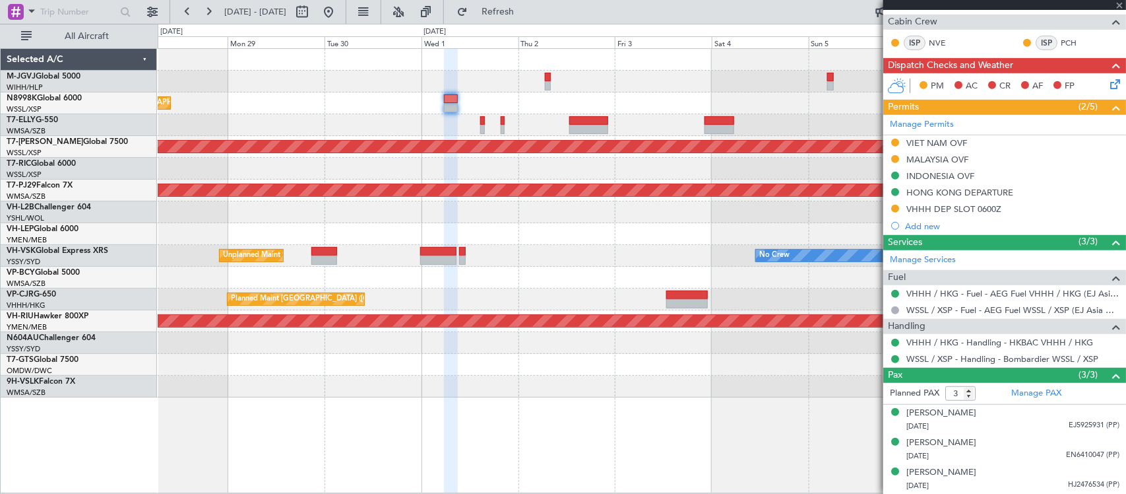
type input "-01:00"
type input "0"
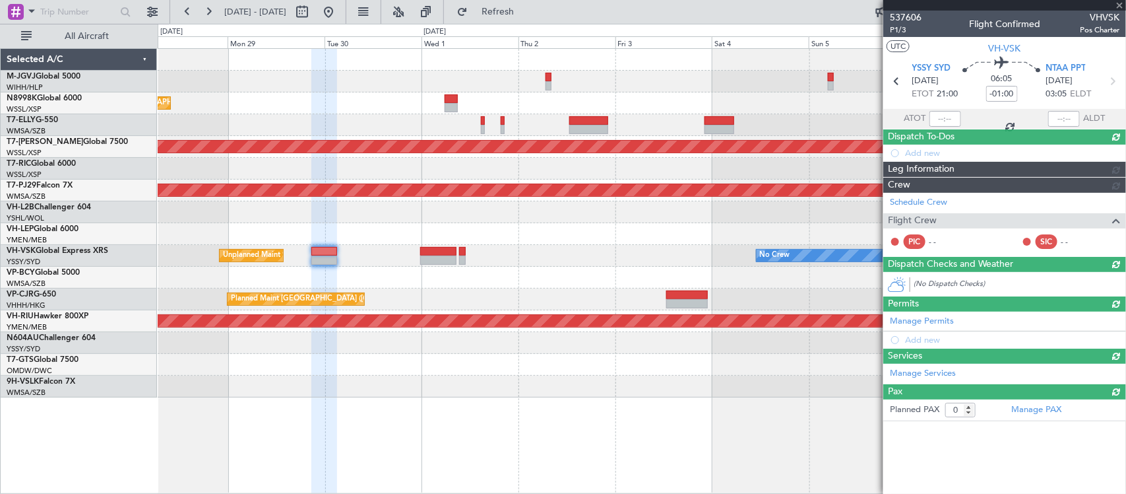
scroll to position [0, 0]
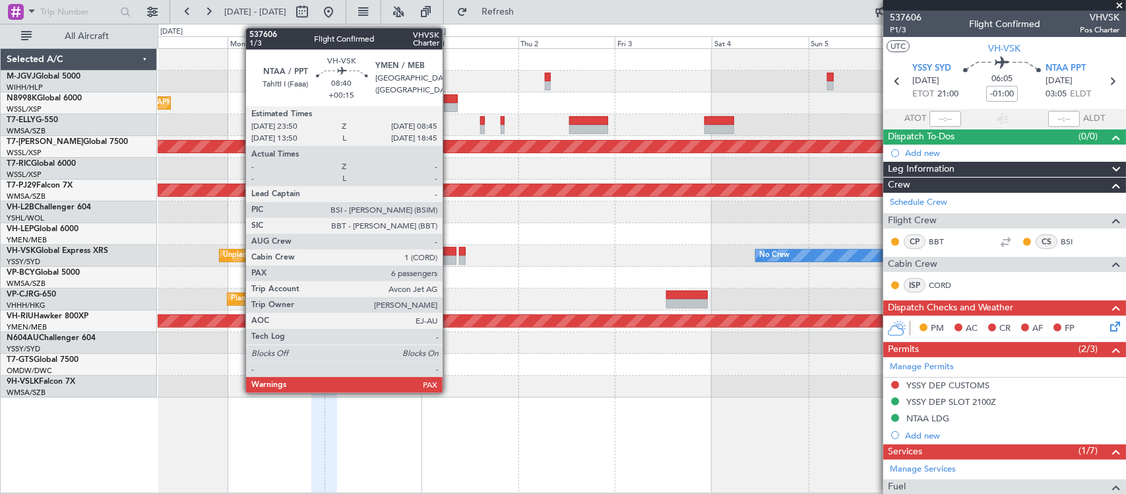
click at [449, 251] on div at bounding box center [438, 251] width 36 height 9
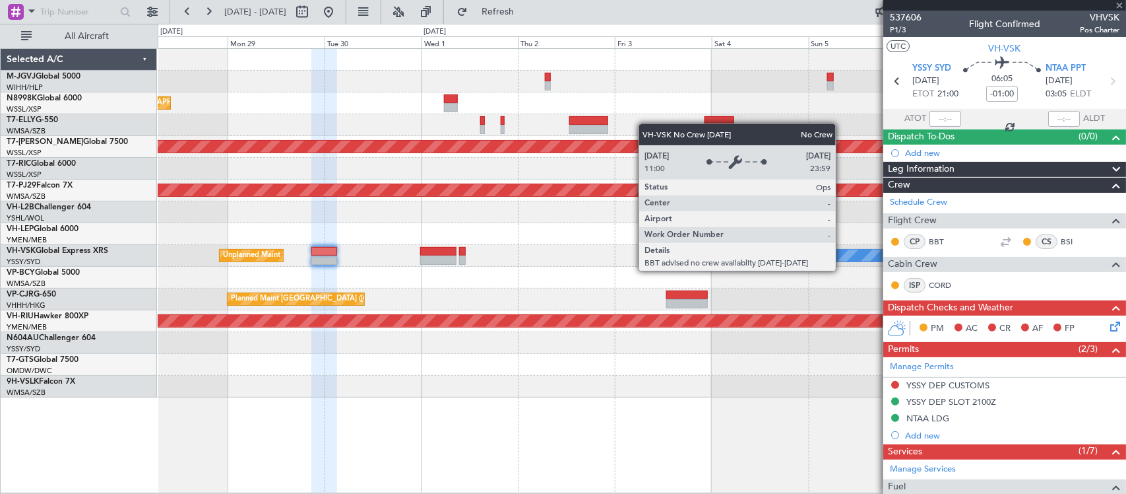
type input "+00:15"
type input "6"
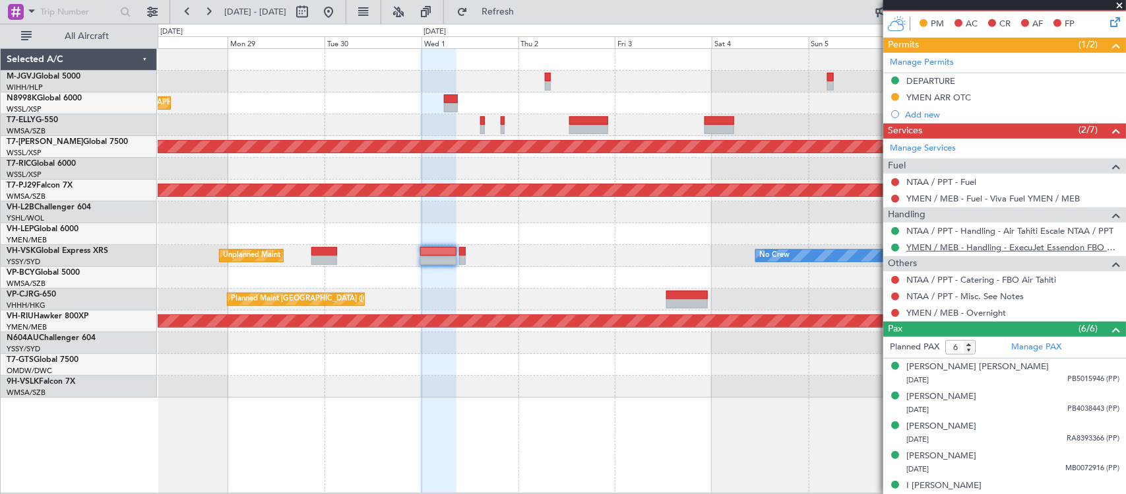
scroll to position [348, 0]
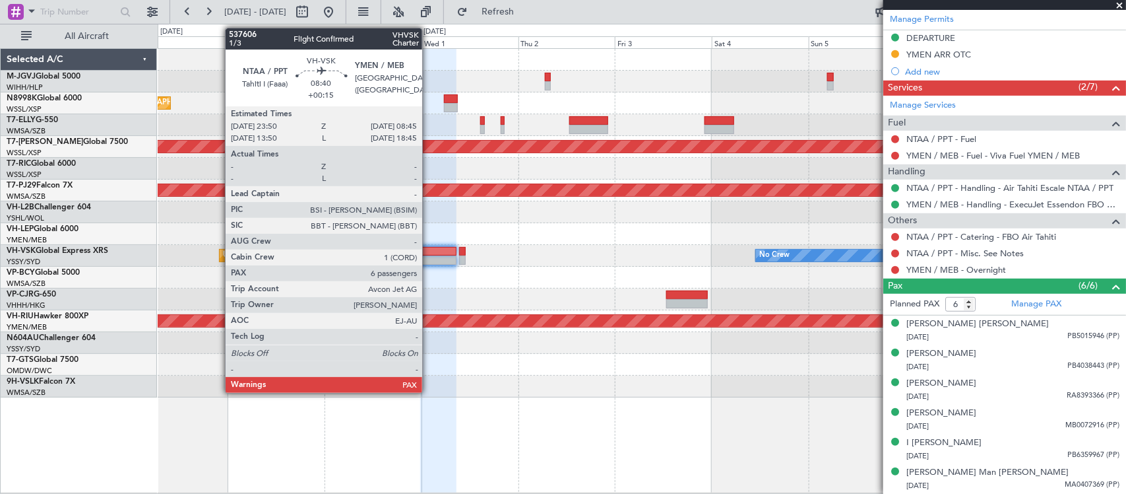
click at [430, 258] on div at bounding box center [438, 259] width 36 height 9
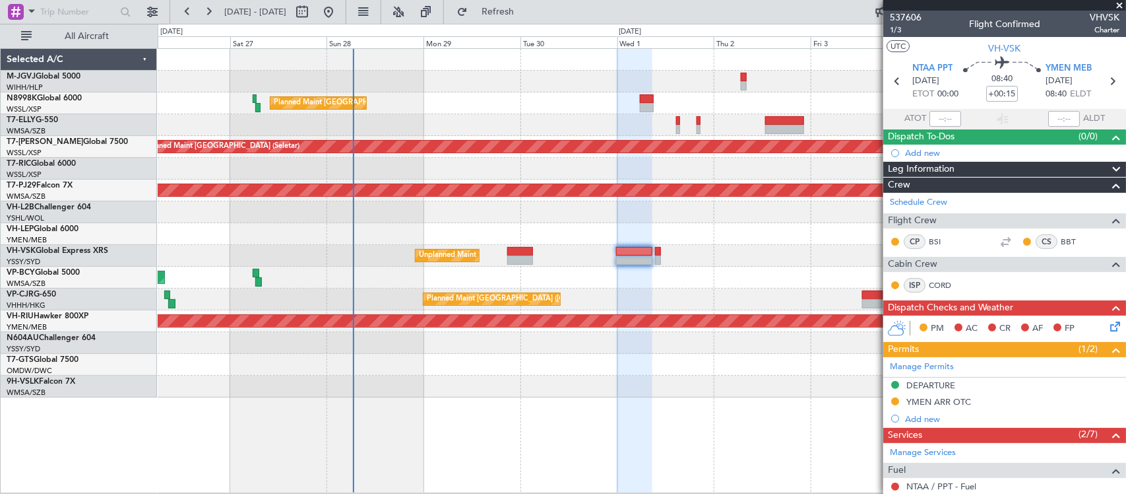
click at [583, 249] on div "Unplanned Maint Sydney ([PERSON_NAME] Intl) No Crew" at bounding box center [642, 256] width 968 height 22
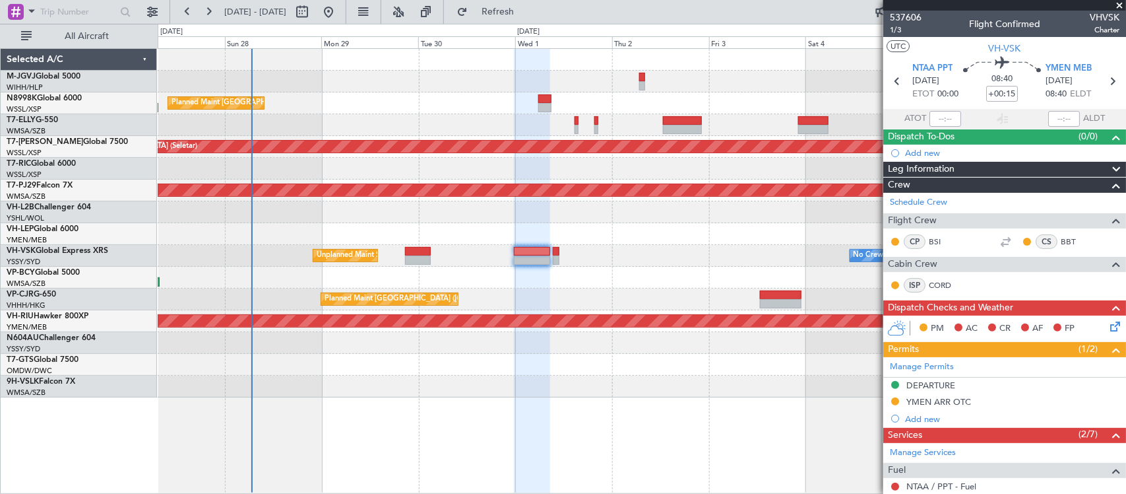
click at [576, 222] on div "Planned Maint [GEOGRAPHIC_DATA] ([GEOGRAPHIC_DATA] Intl) Planned Maint [GEOGRAP…" at bounding box center [642, 223] width 968 height 348
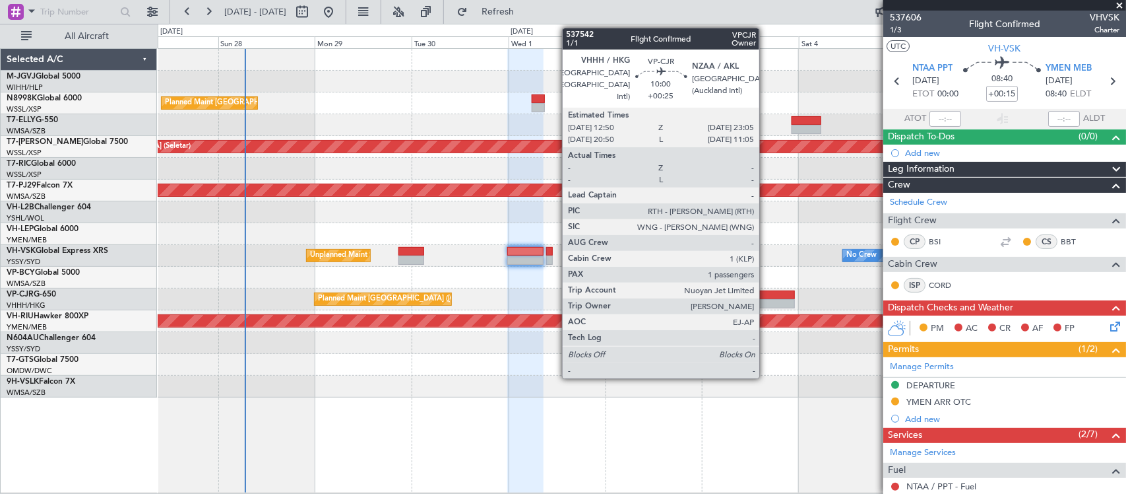
click at [766, 296] on div at bounding box center [775, 294] width 42 height 9
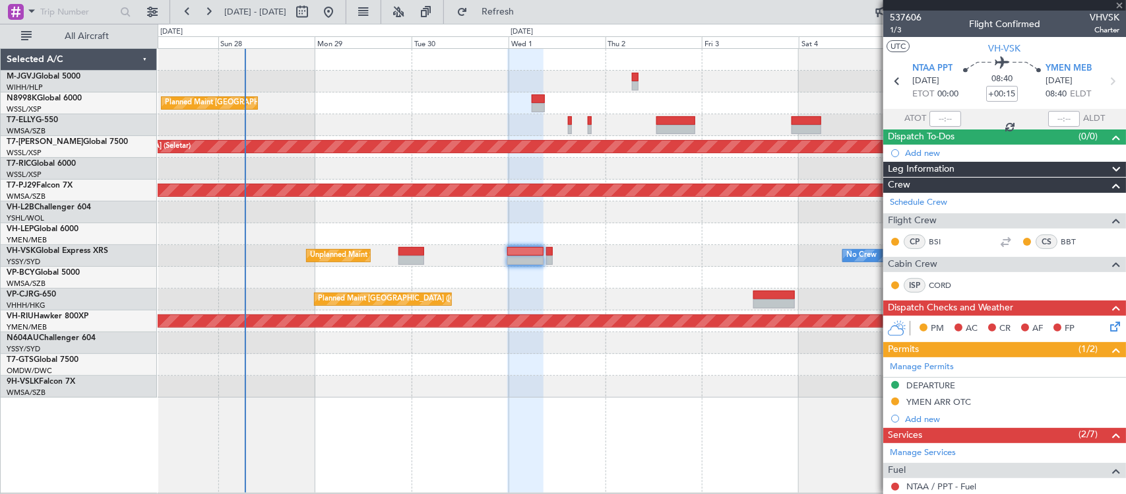
type input "+00:25"
type input "1"
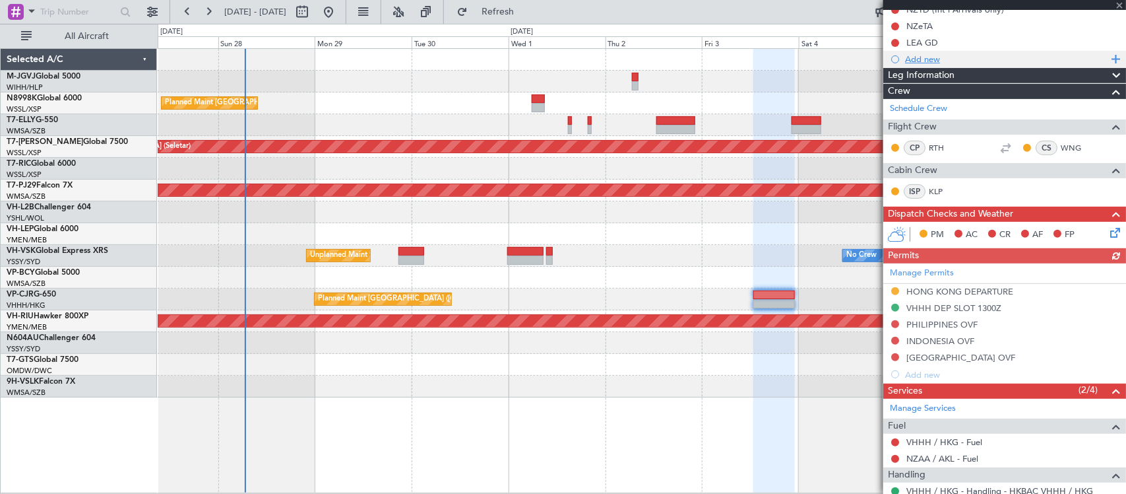
scroll to position [282, 0]
